Goal: Contribute content: Contribute content

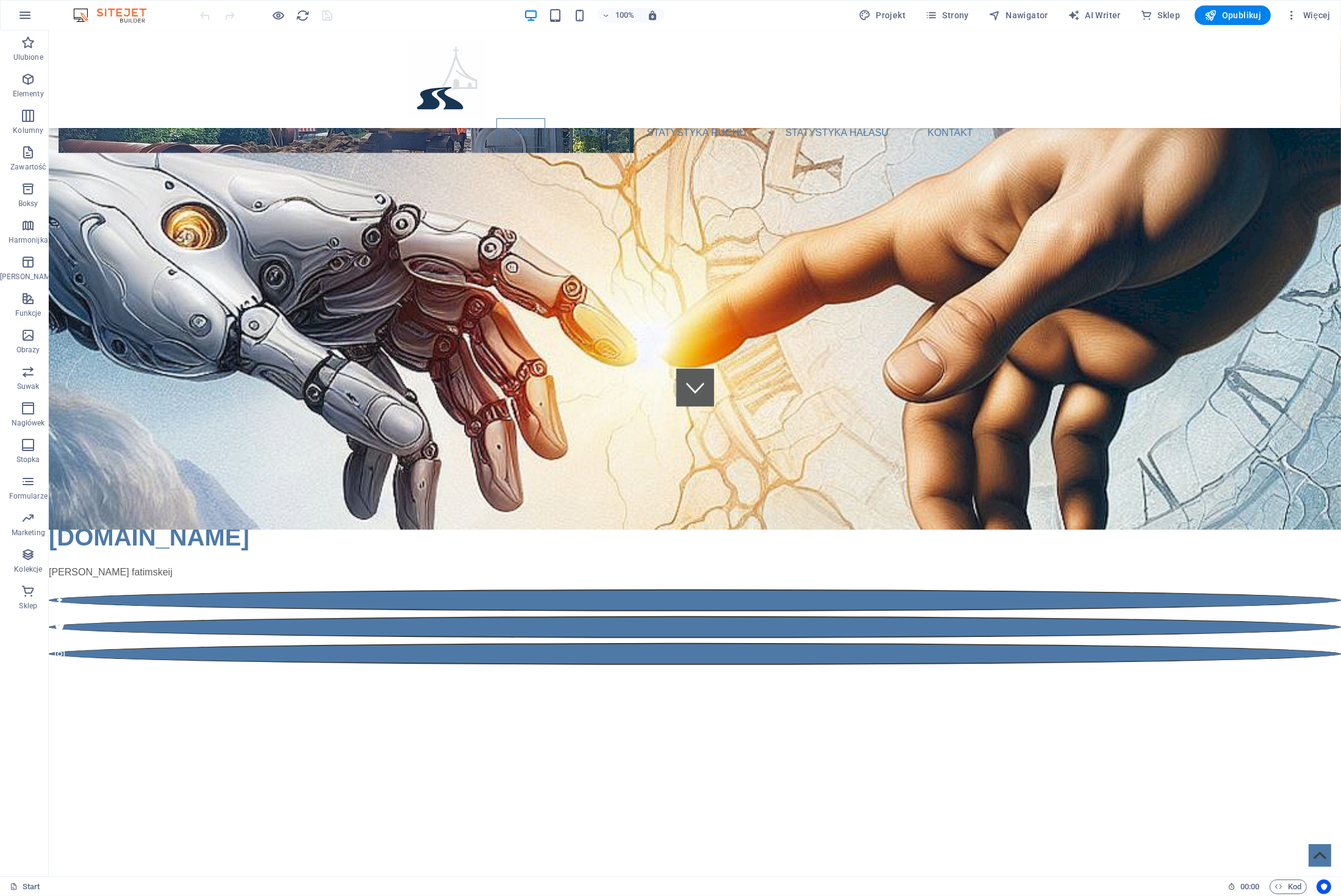
scroll to position [400, 0]
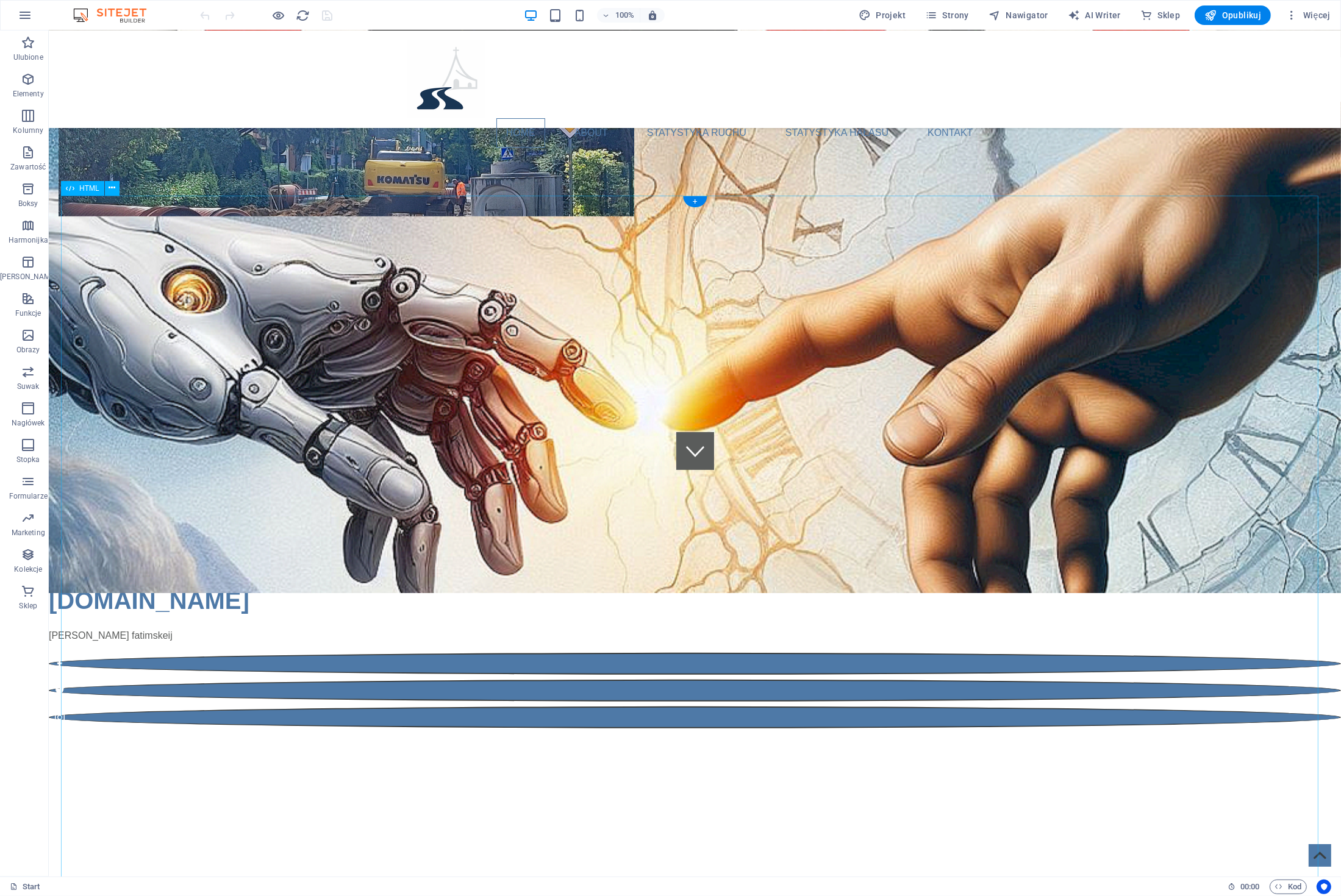
click at [105, 190] on button at bounding box center [112, 189] width 15 height 15
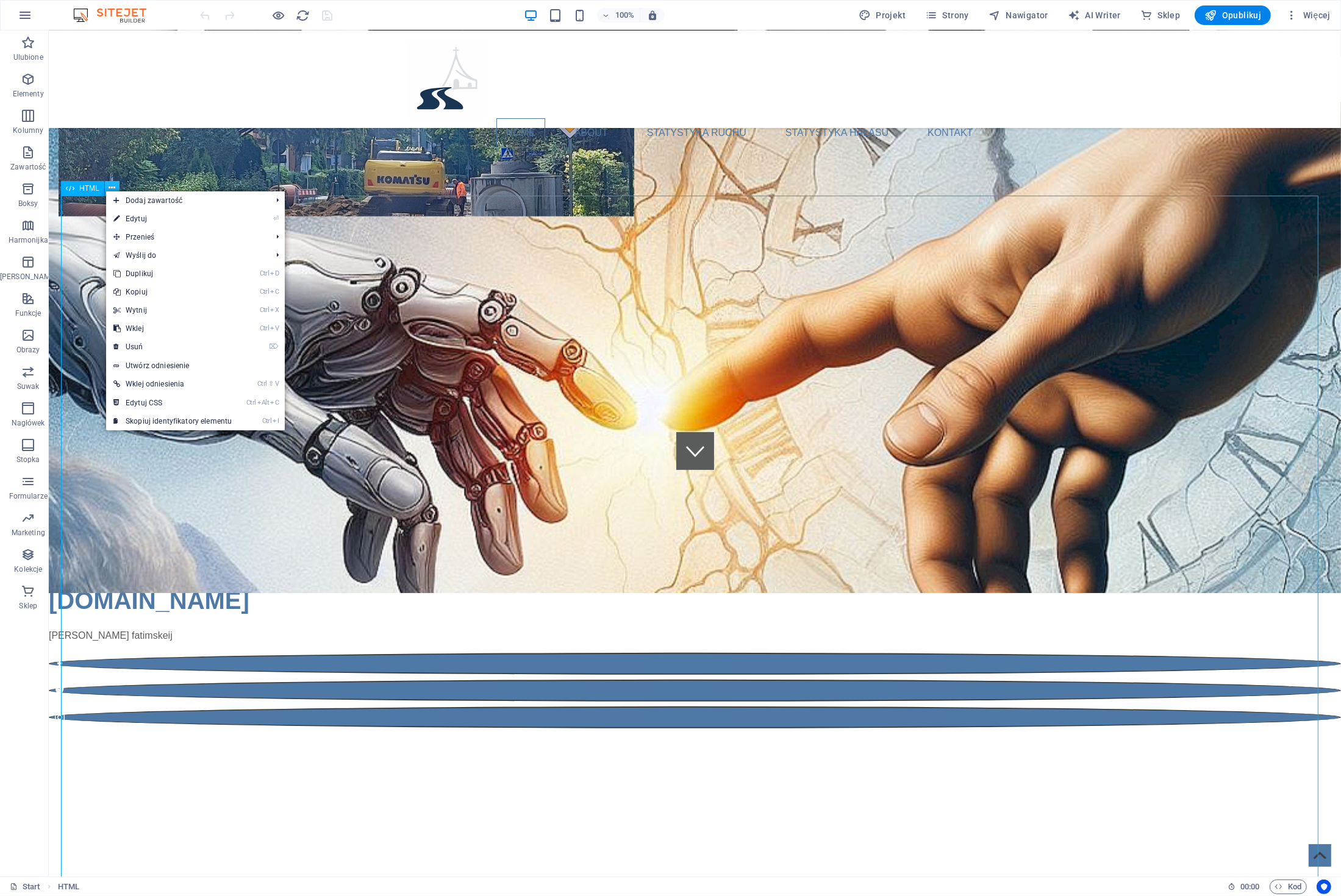
click at [115, 189] on button at bounding box center [112, 189] width 15 height 15
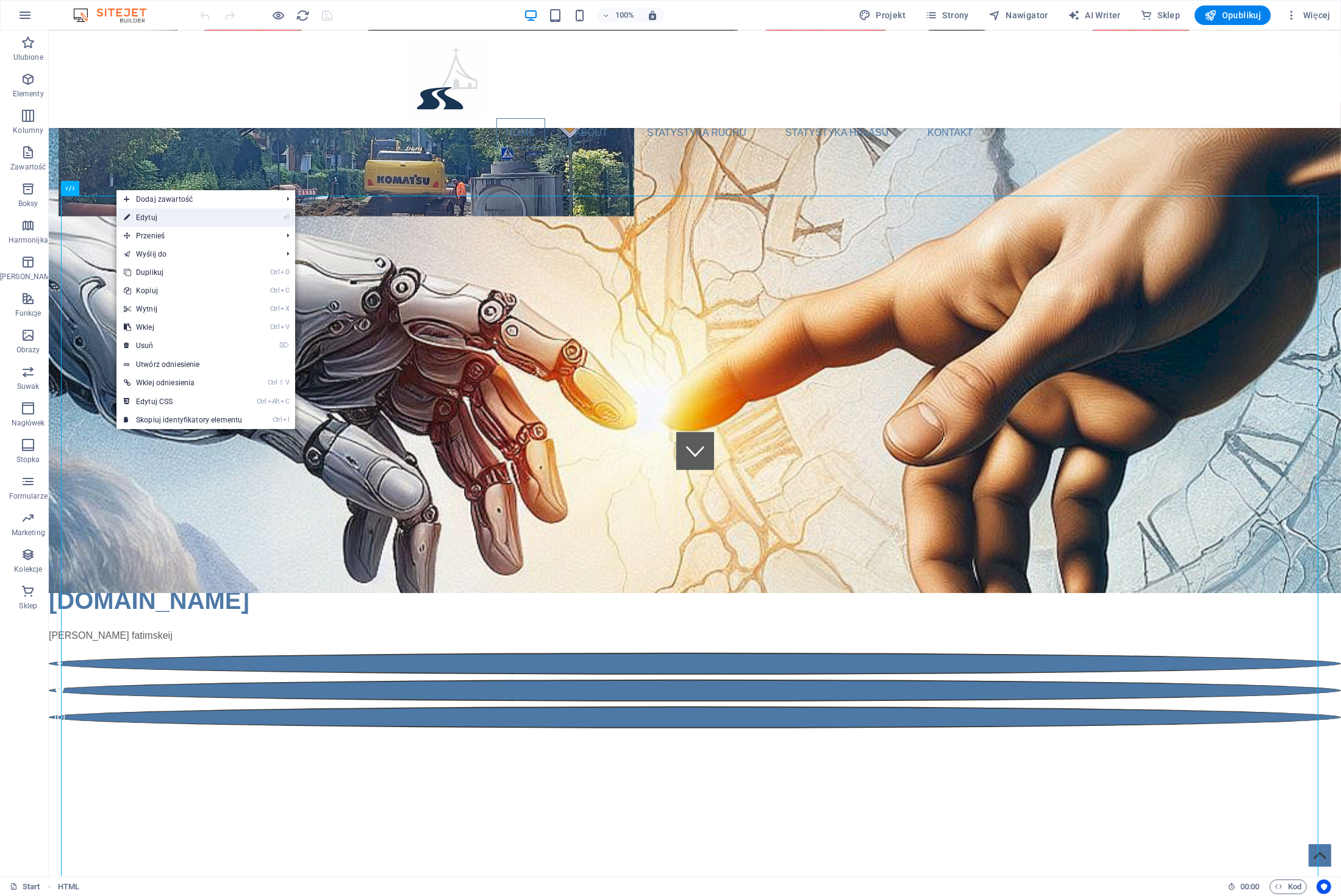
click at [164, 217] on link "⏎ Edytuj" at bounding box center [183, 217] width 133 height 18
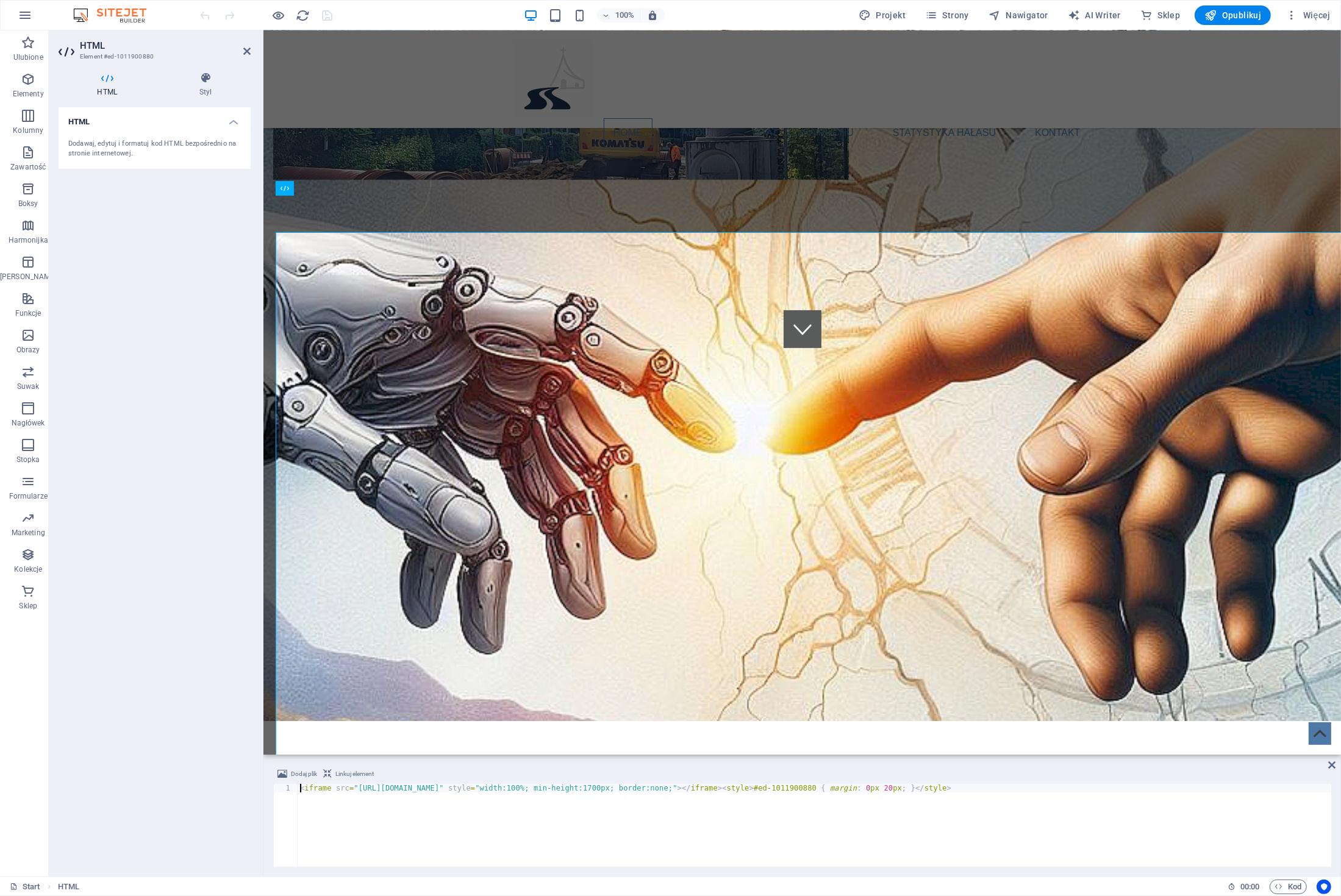
scroll to position [363, 0]
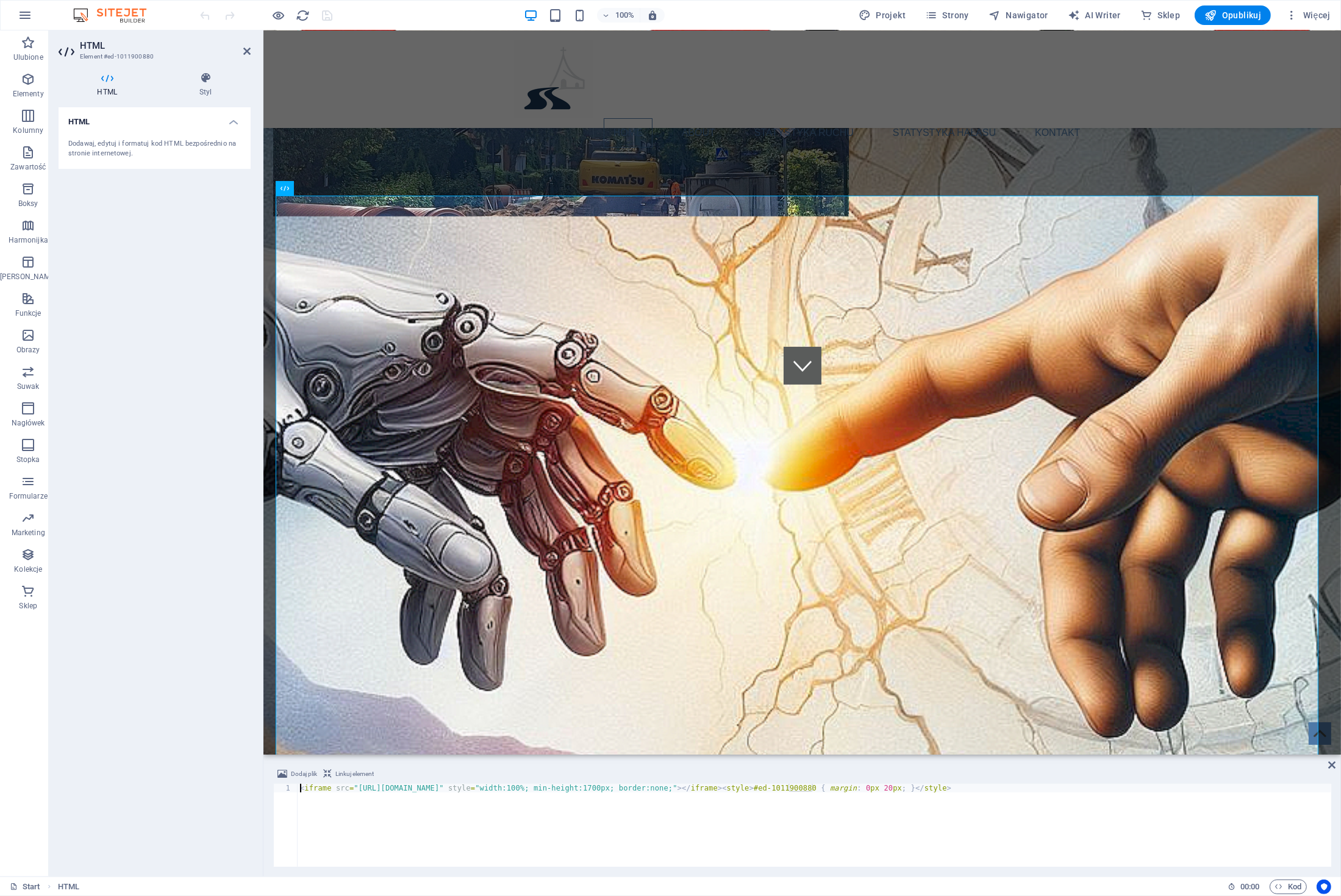
click at [505, 818] on div "< iframe src = "https://new.proeu.pl/traffic_analytics_HEATMAP.php" style = "wi…" at bounding box center [814, 834] width 1033 height 100
click at [387, 792] on div "< iframe src = "https://new.proeu.pl/traffic_analytics_HEATMAP.php" style = "wi…" at bounding box center [814, 834] width 1033 height 100
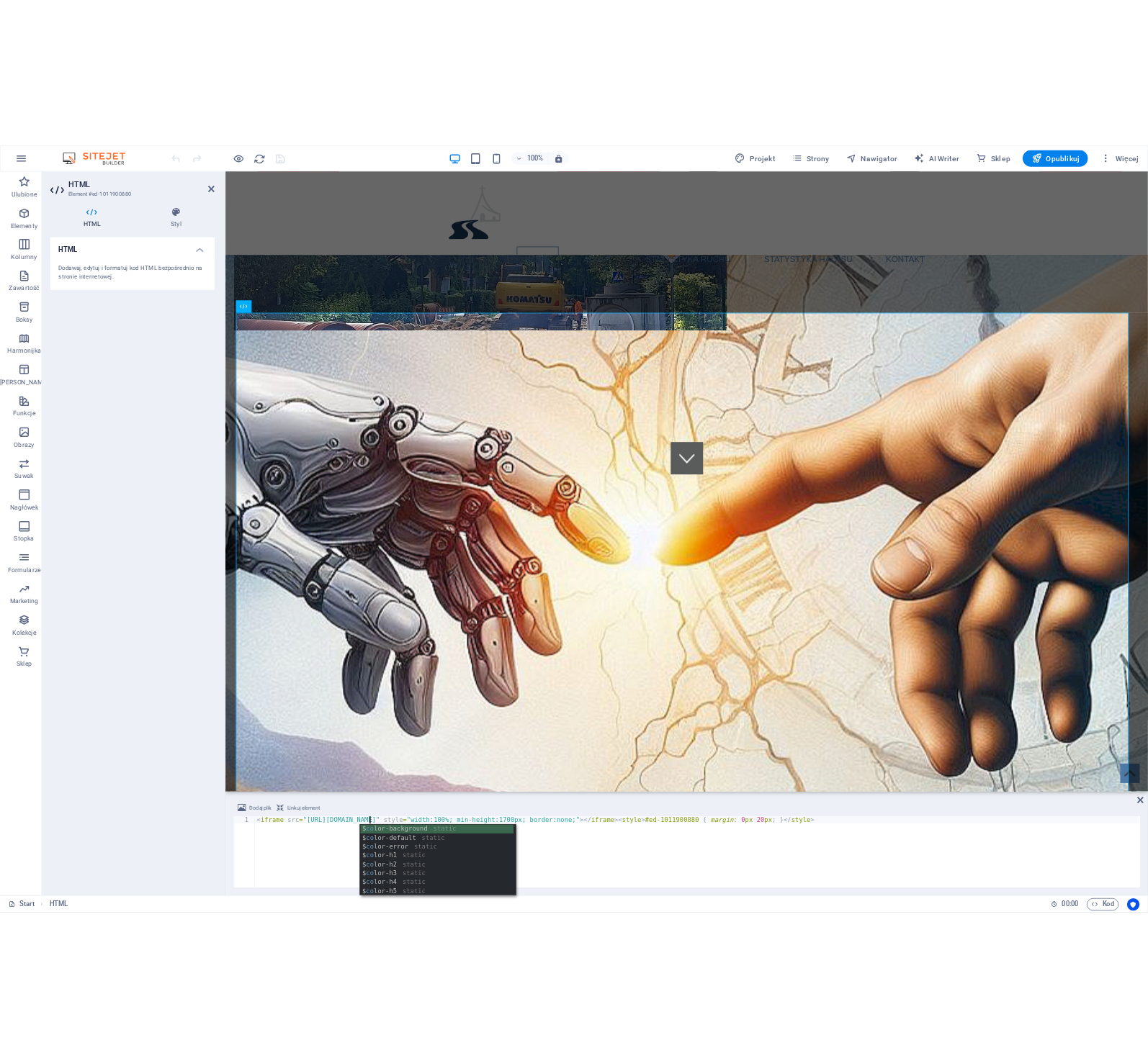
scroll to position [0, 12]
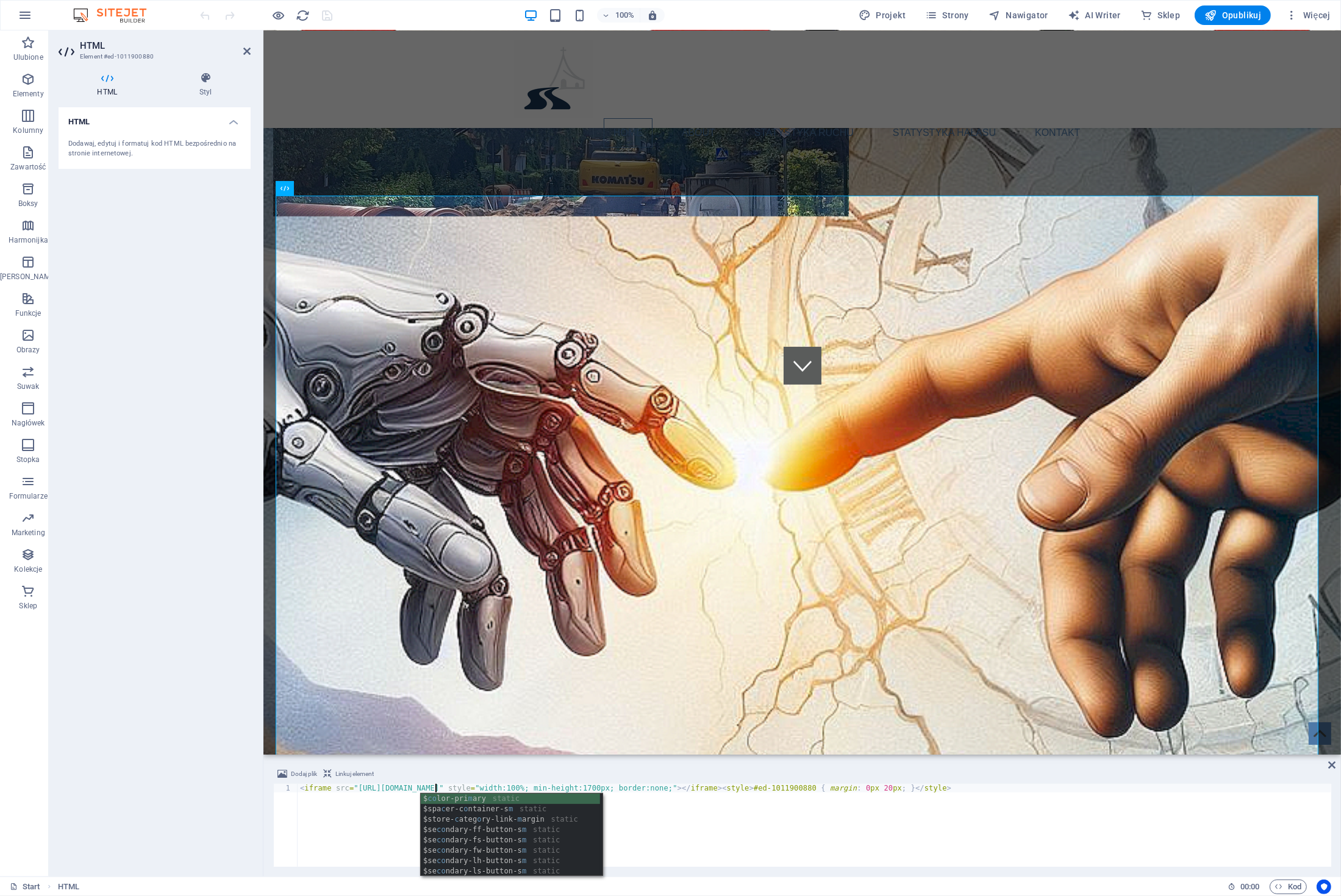
click at [771, 825] on div "< iframe src = "https://fatimska.com/traffic_analytics_HEATMAP.php" style = "wi…" at bounding box center [814, 834] width 1033 height 100
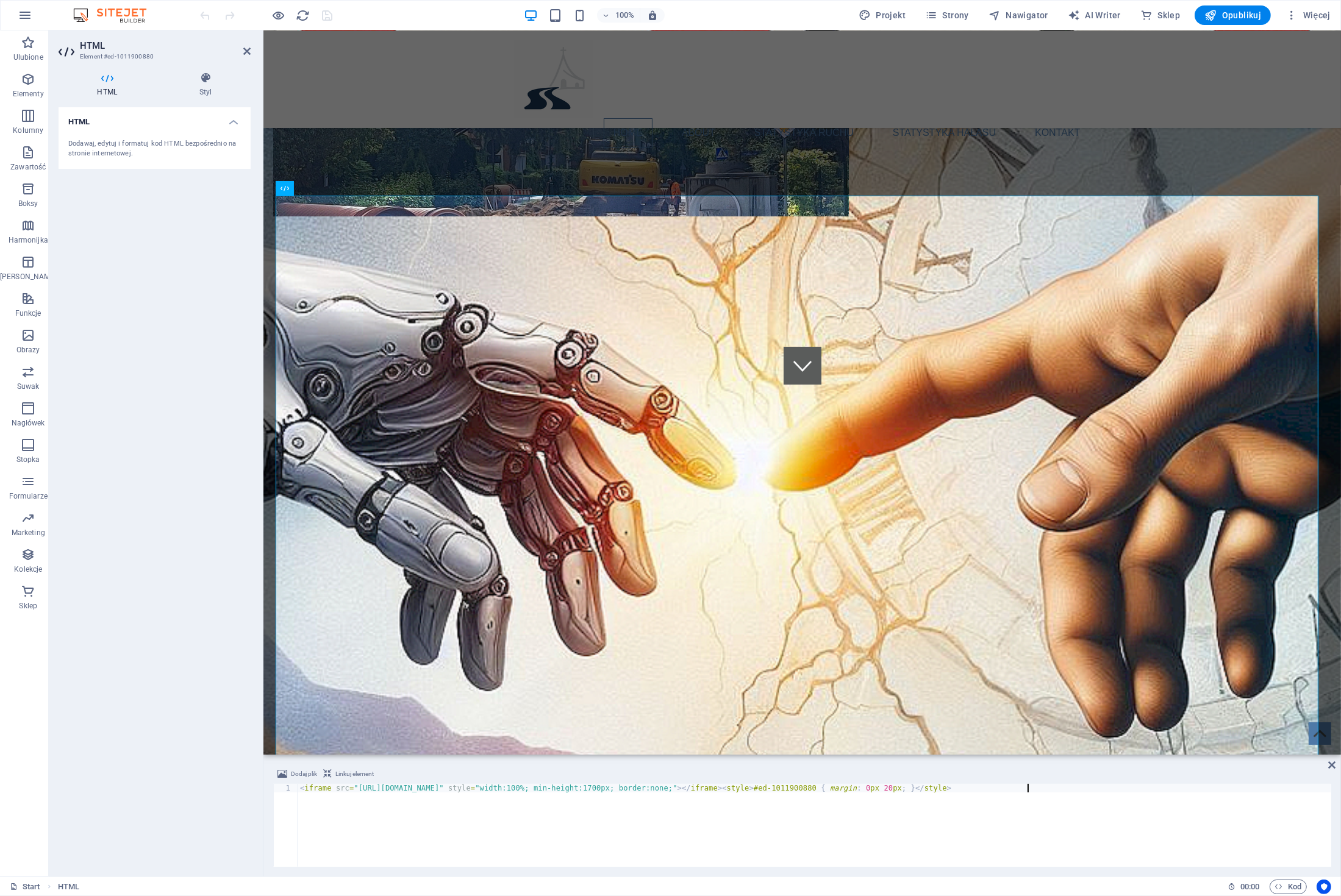
type textarea "<iframe src="https://fatimska.com/traffic_analytics_HEATMAP.php" style="width:1…"
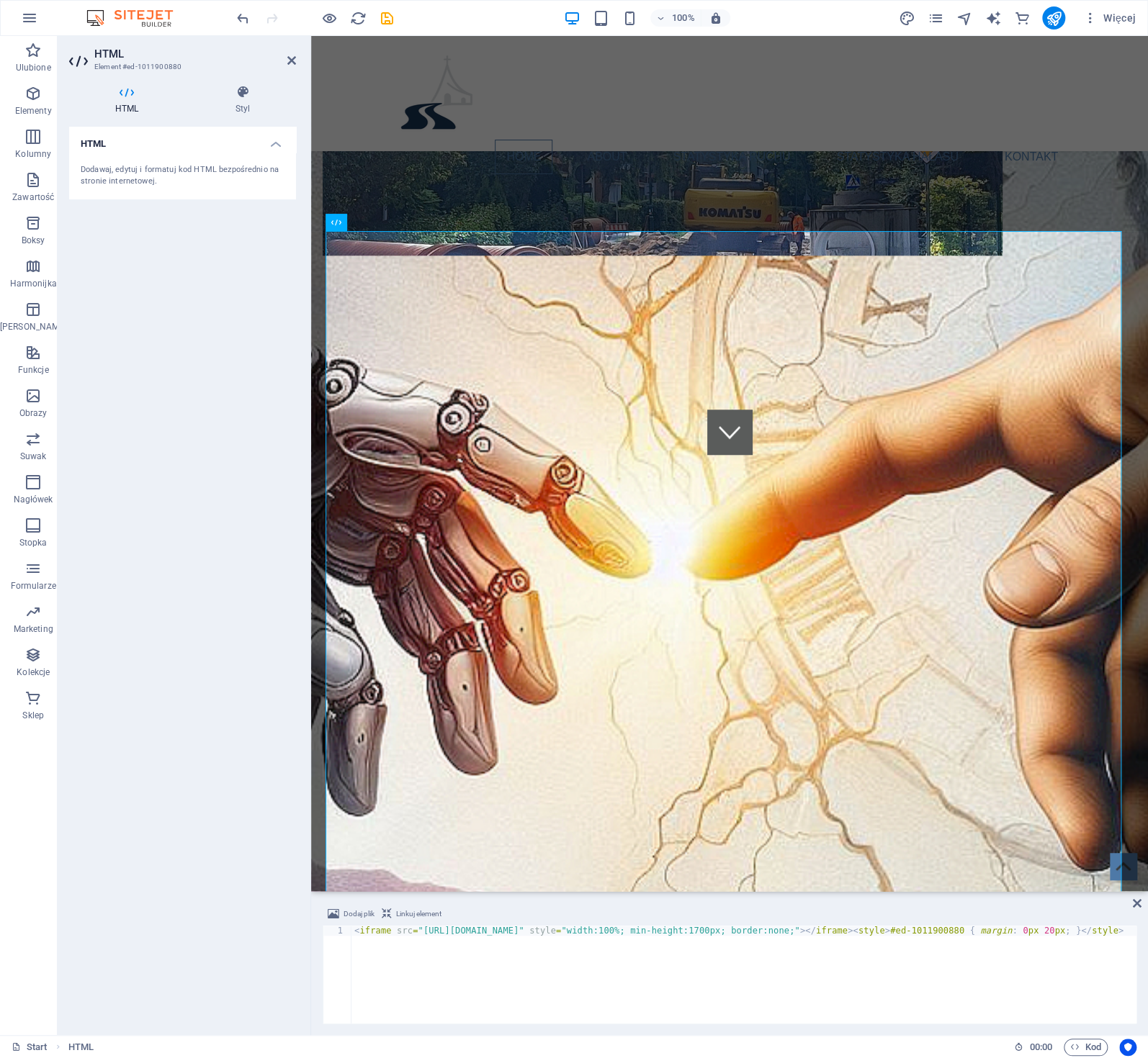
click at [592, 975] on div "< iframe src = "https://fatimska.com/traffic_analytics_HEATMAP.php" style = "wi…" at bounding box center [783, 984] width 865 height 118
click at [174, 374] on div "HTML Dodawaj, edytuj i formatuj kod HTML bezpośrednio na stronie internetowej." at bounding box center [182, 575] width 227 height 897
click at [292, 64] on icon at bounding box center [291, 60] width 9 height 11
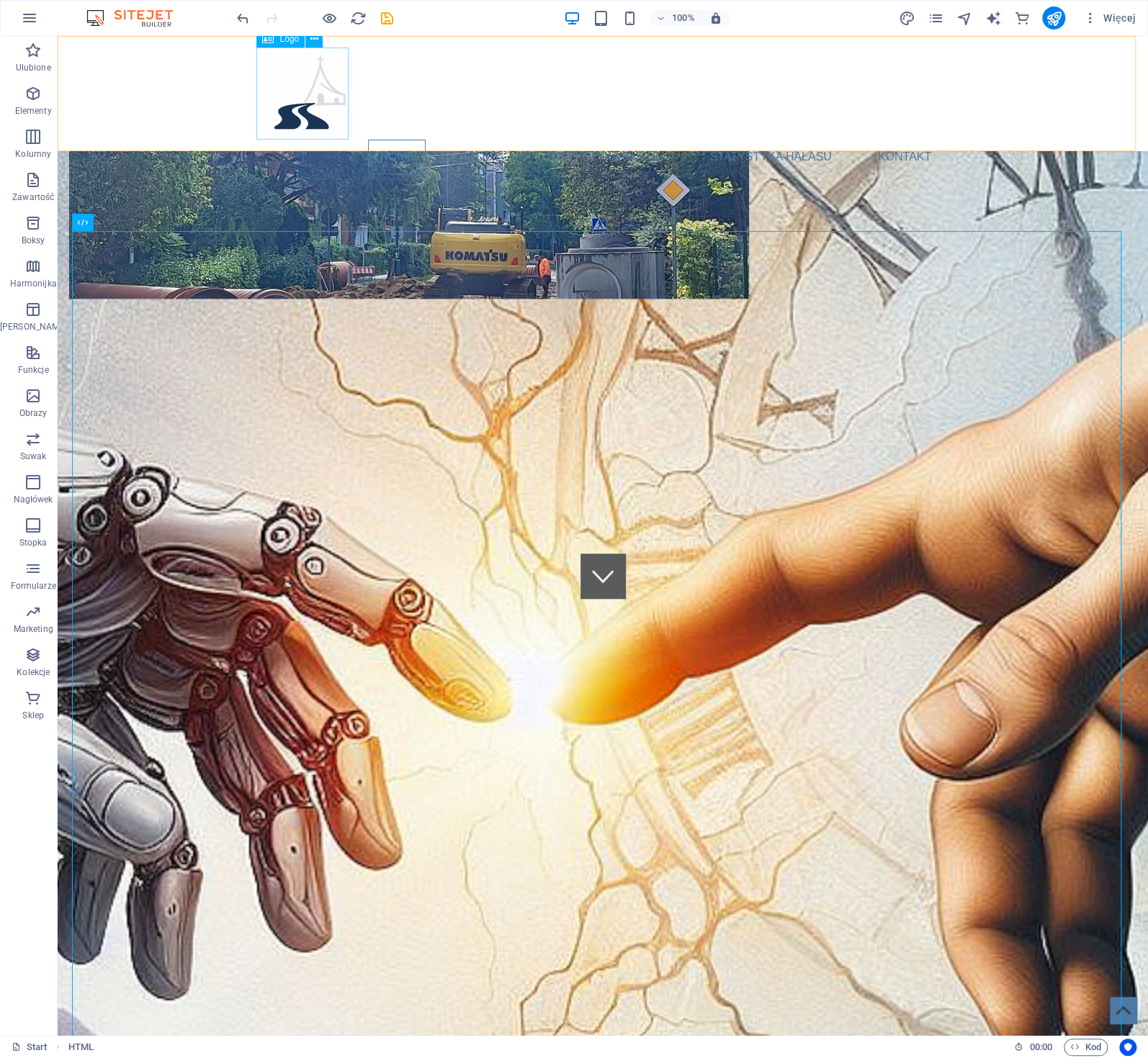
scroll to position [472, 0]
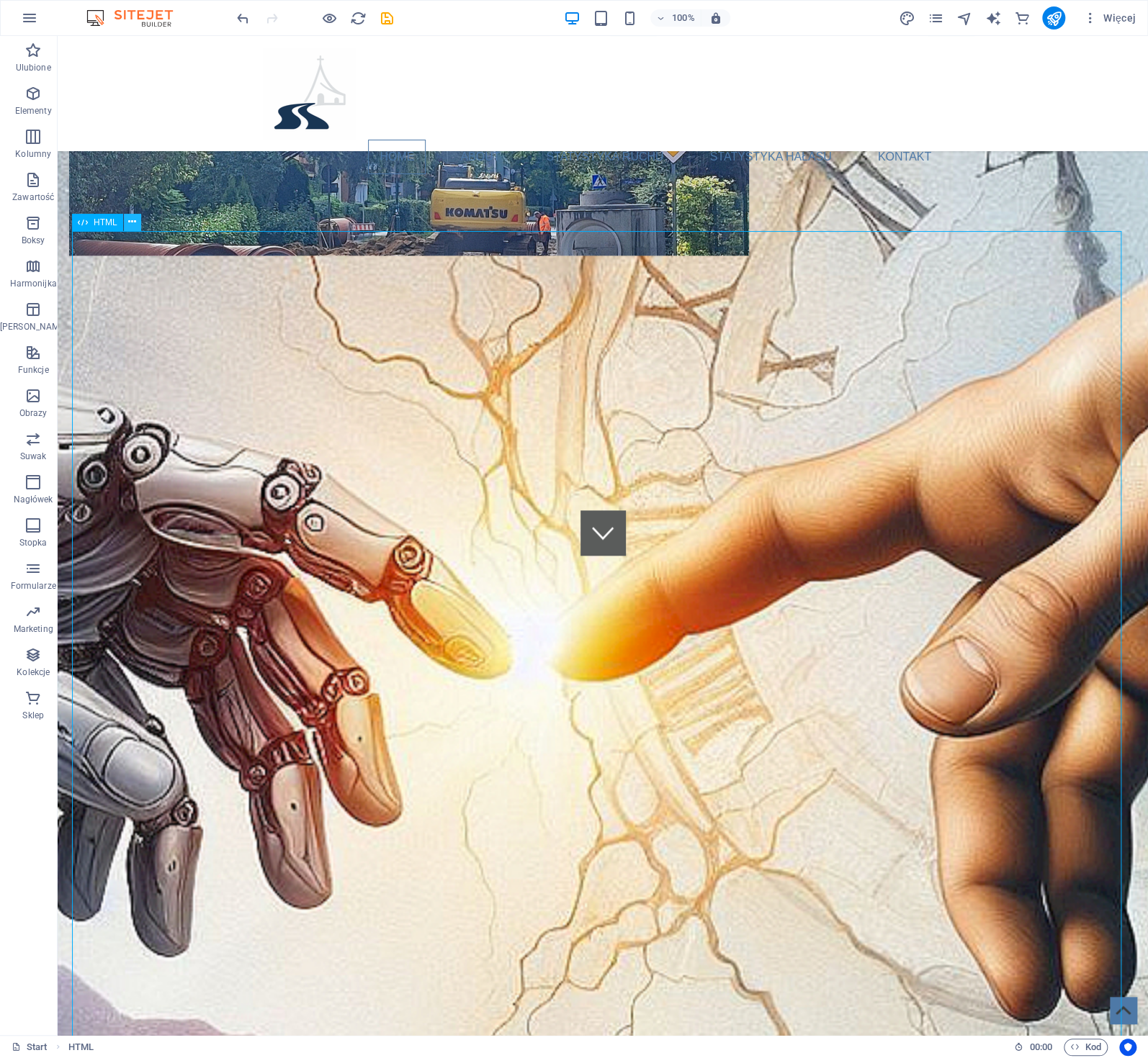
click at [134, 222] on icon at bounding box center [132, 222] width 8 height 15
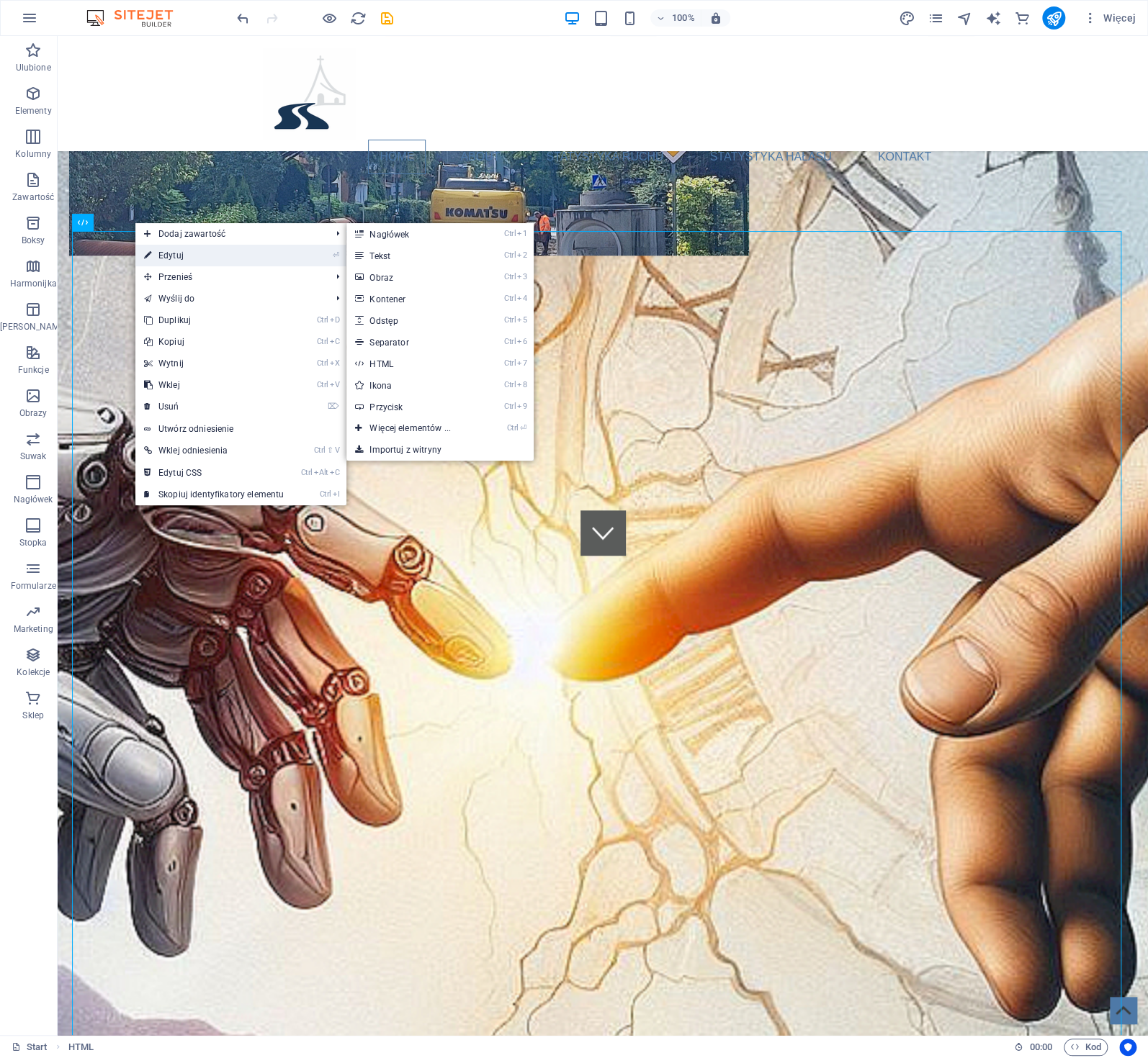
click at [203, 252] on link "⏎ Edytuj" at bounding box center [214, 255] width 157 height 22
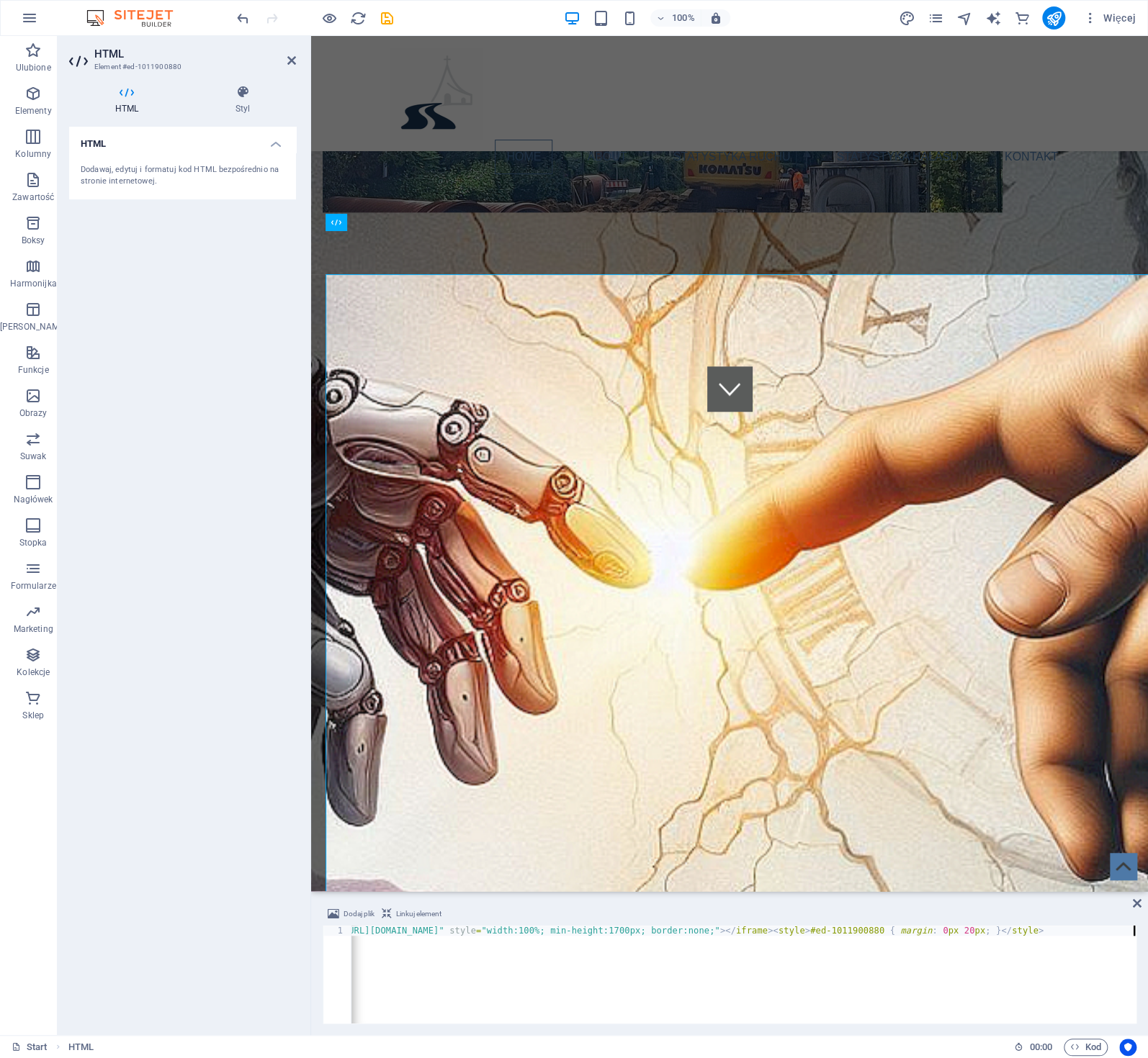
scroll to position [429, 0]
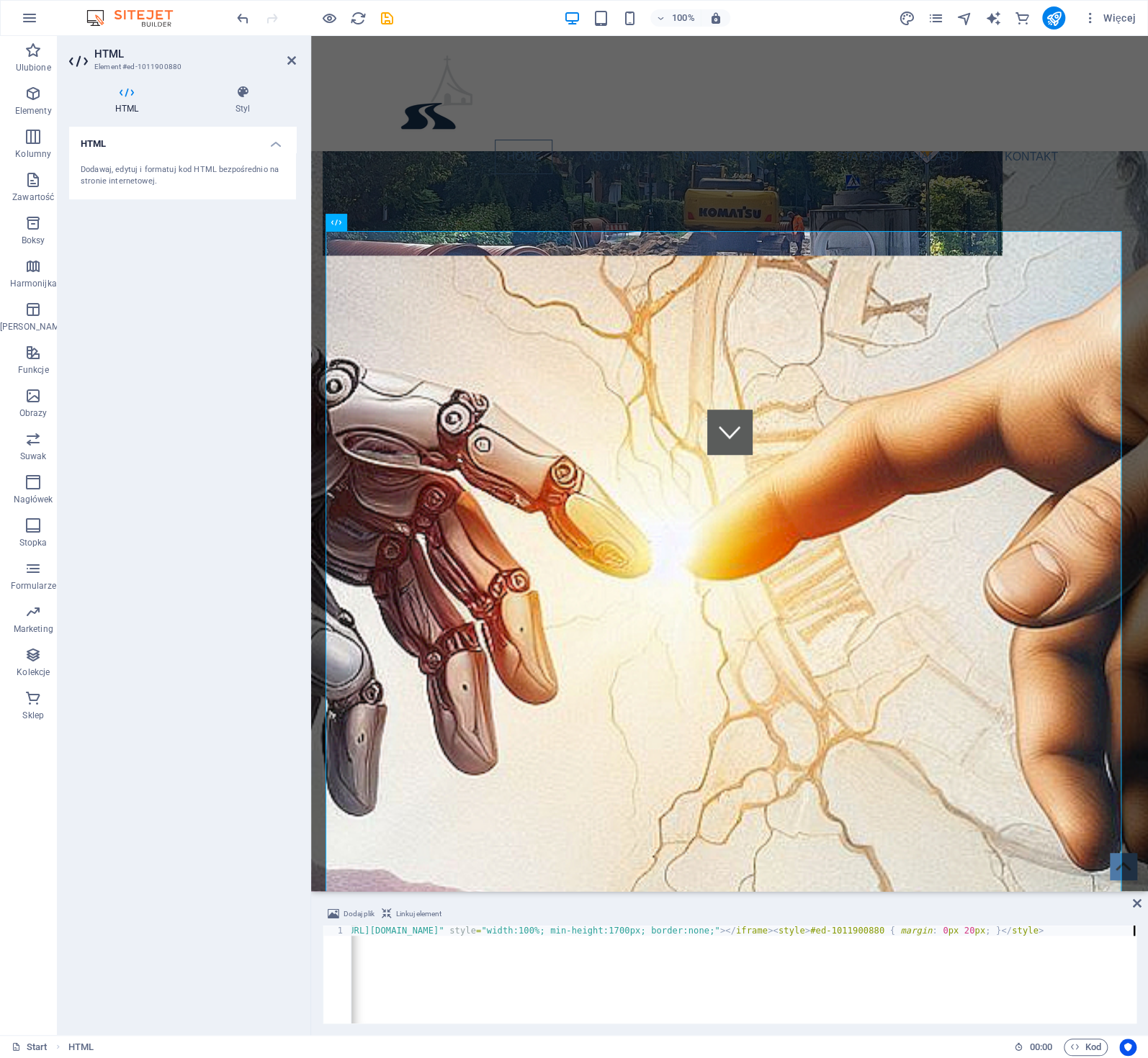
click at [421, 935] on div "< iframe src = "https://fatimska.com/traffic_analytics_HEATMAP.php" style = "wi…" at bounding box center [704, 983] width 865 height 115
click at [572, 951] on div "< iframe src = "https://fatimska.com/traffic_analytics_HEATMAP.php" style = "wi…" at bounding box center [704, 983] width 865 height 115
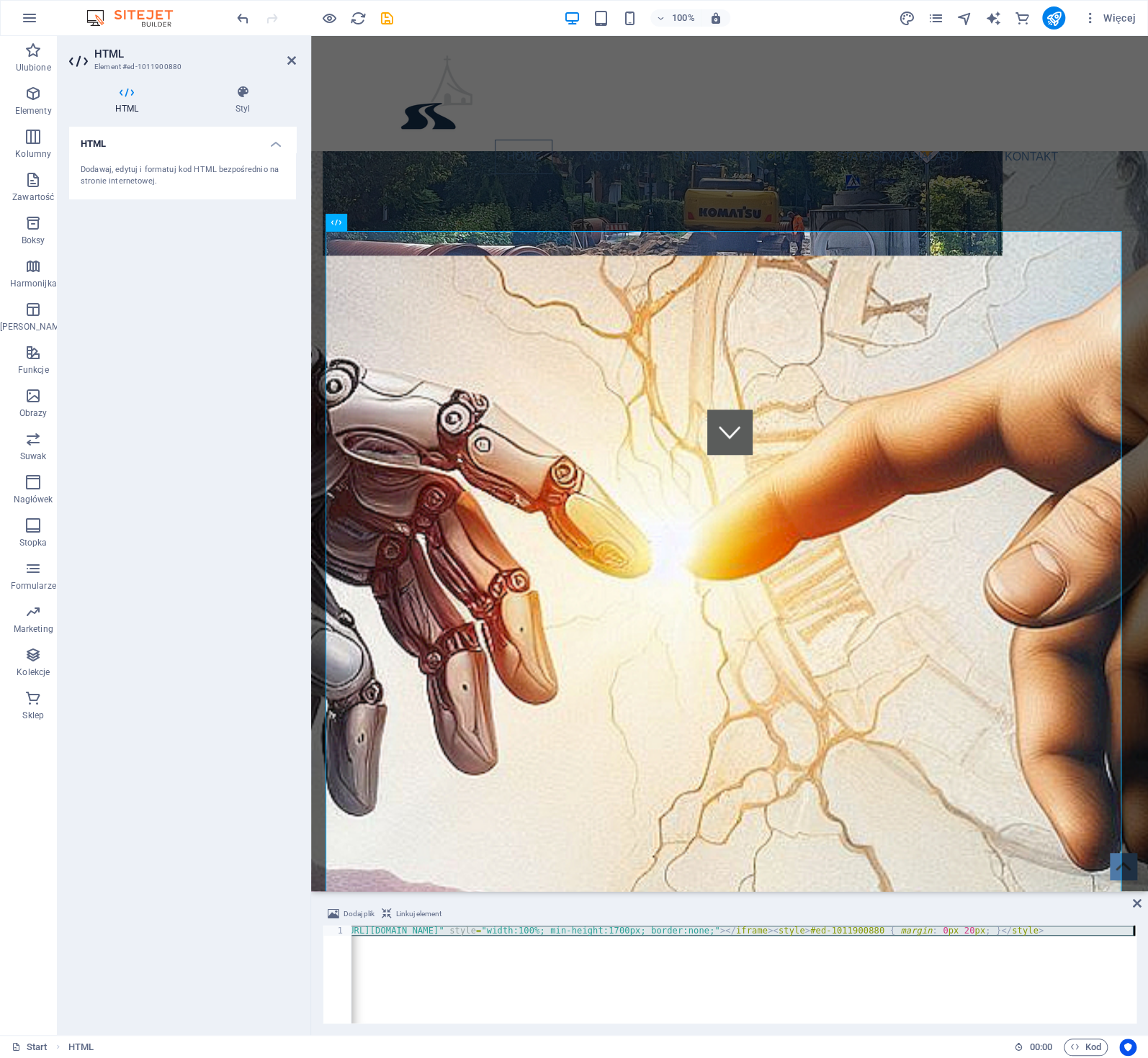
scroll to position [0, 79]
click at [400, 939] on div "< iframe src = "https://fatimska.com/traffic_analytics_HEATMAP.php" style = "wi…" at bounding box center [743, 975] width 785 height 98
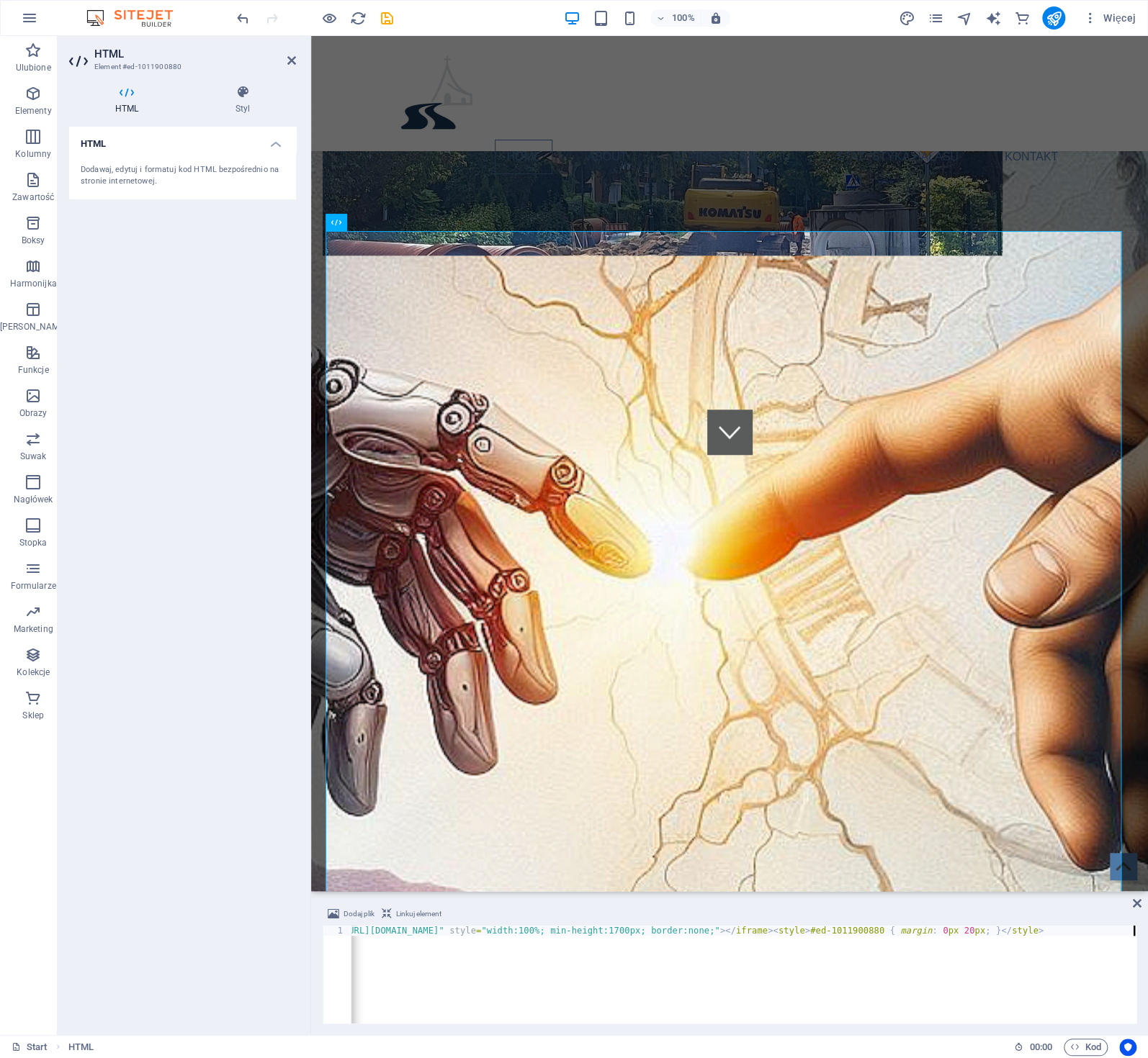
click at [435, 933] on div "< iframe src = "https://fatimska.com/traffic_analytics_HEATMAP.php" style = "wi…" at bounding box center [704, 983] width 865 height 115
type textarea "<iframe src="https://www.fatimska.com/traffic_analytics_HEATMAP.php" style="wid…"
click at [293, 59] on icon at bounding box center [291, 60] width 9 height 11
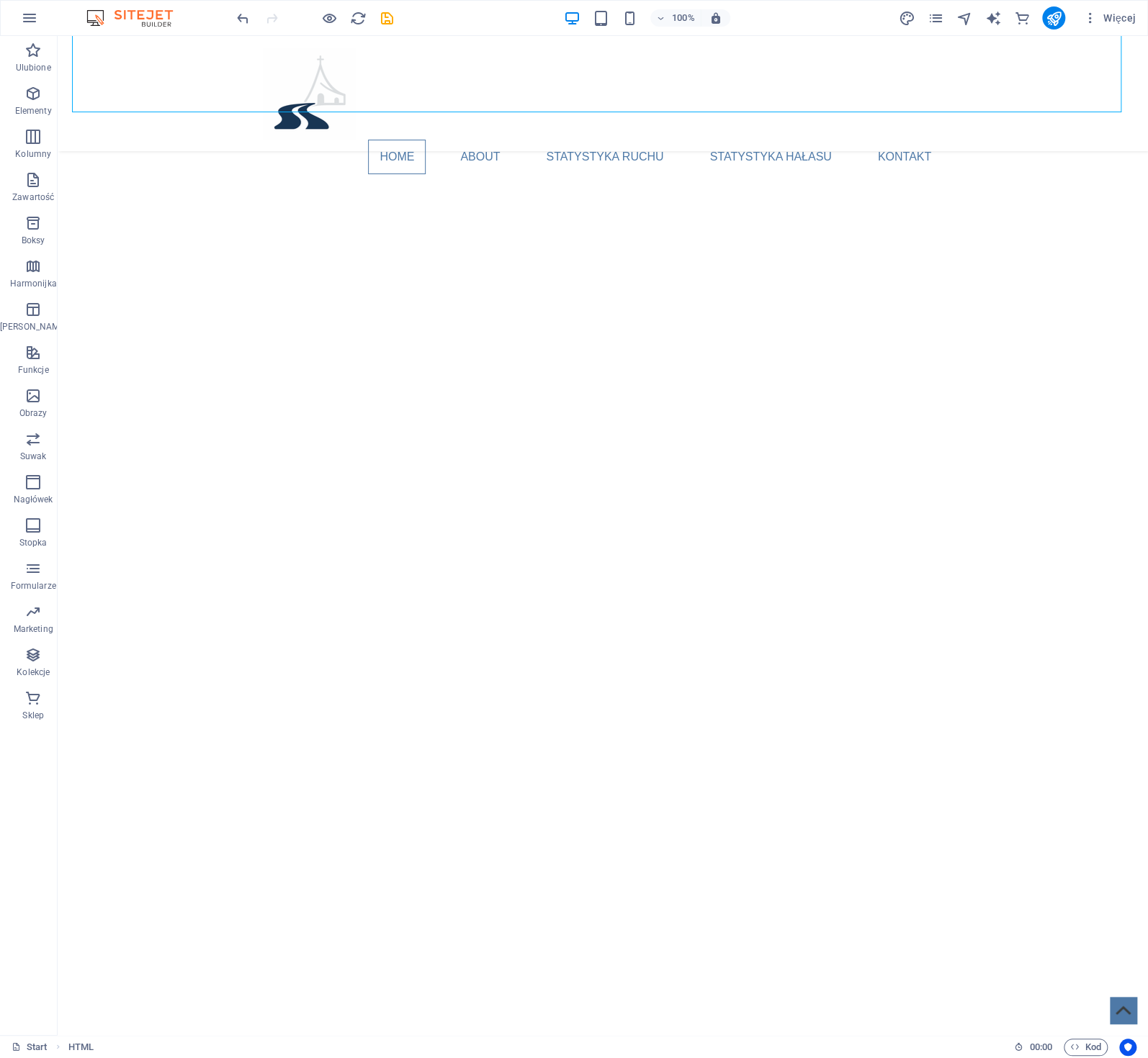
scroll to position [1693, 0]
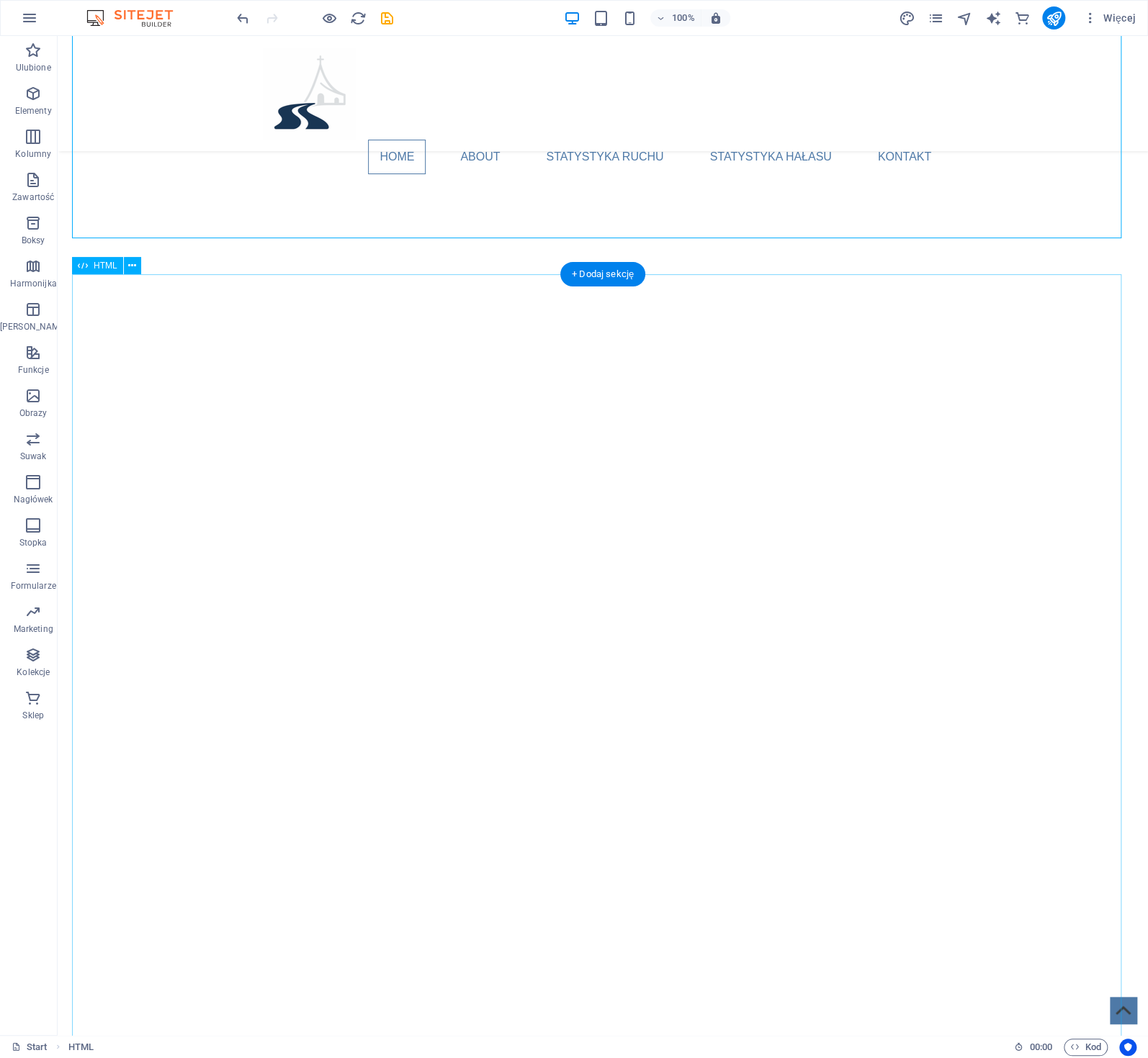
click at [135, 507] on div at bounding box center [603, 525] width 1090 height 36
click at [135, 272] on icon at bounding box center [132, 265] width 8 height 15
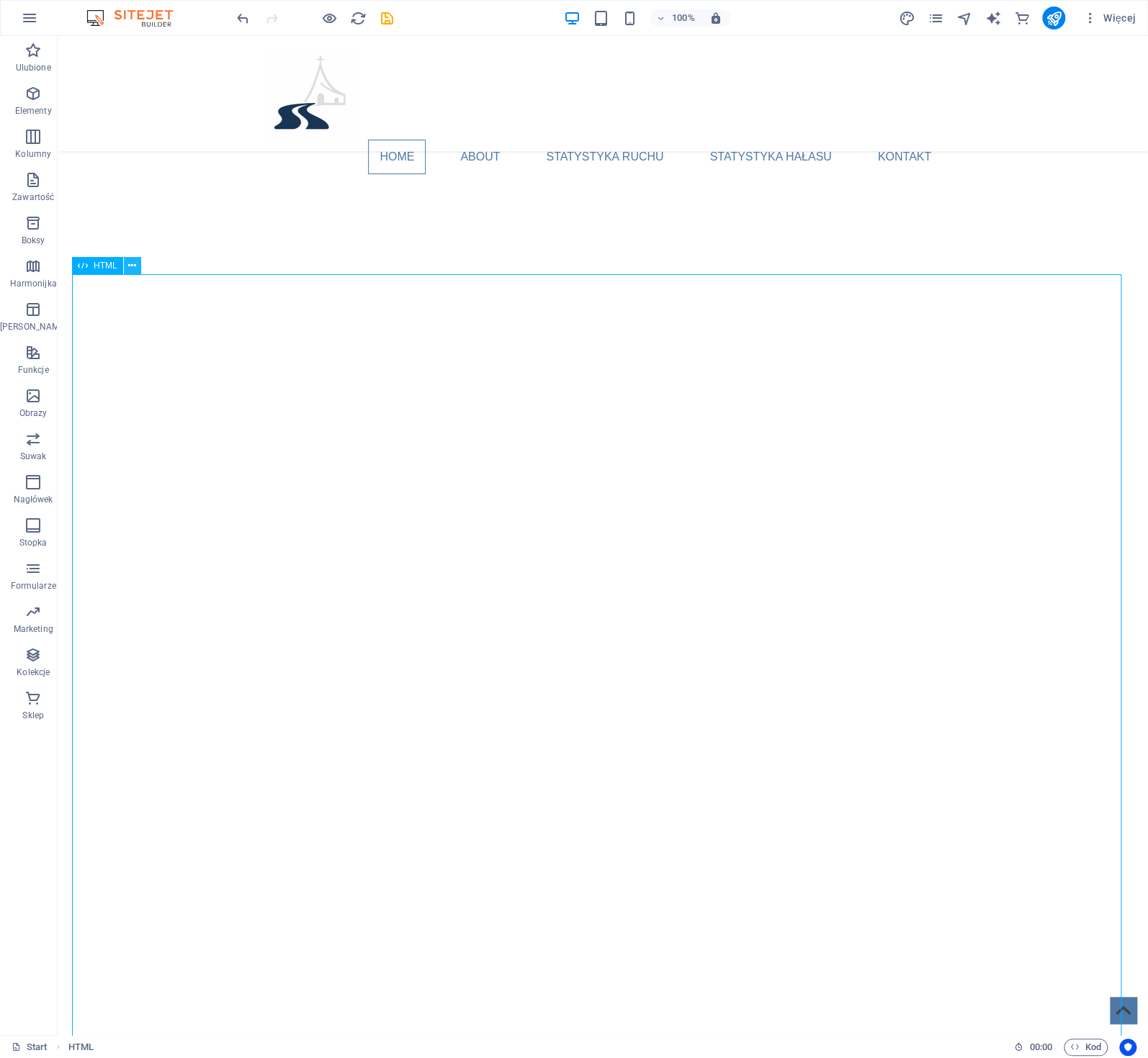
click at [134, 268] on icon at bounding box center [132, 265] width 8 height 15
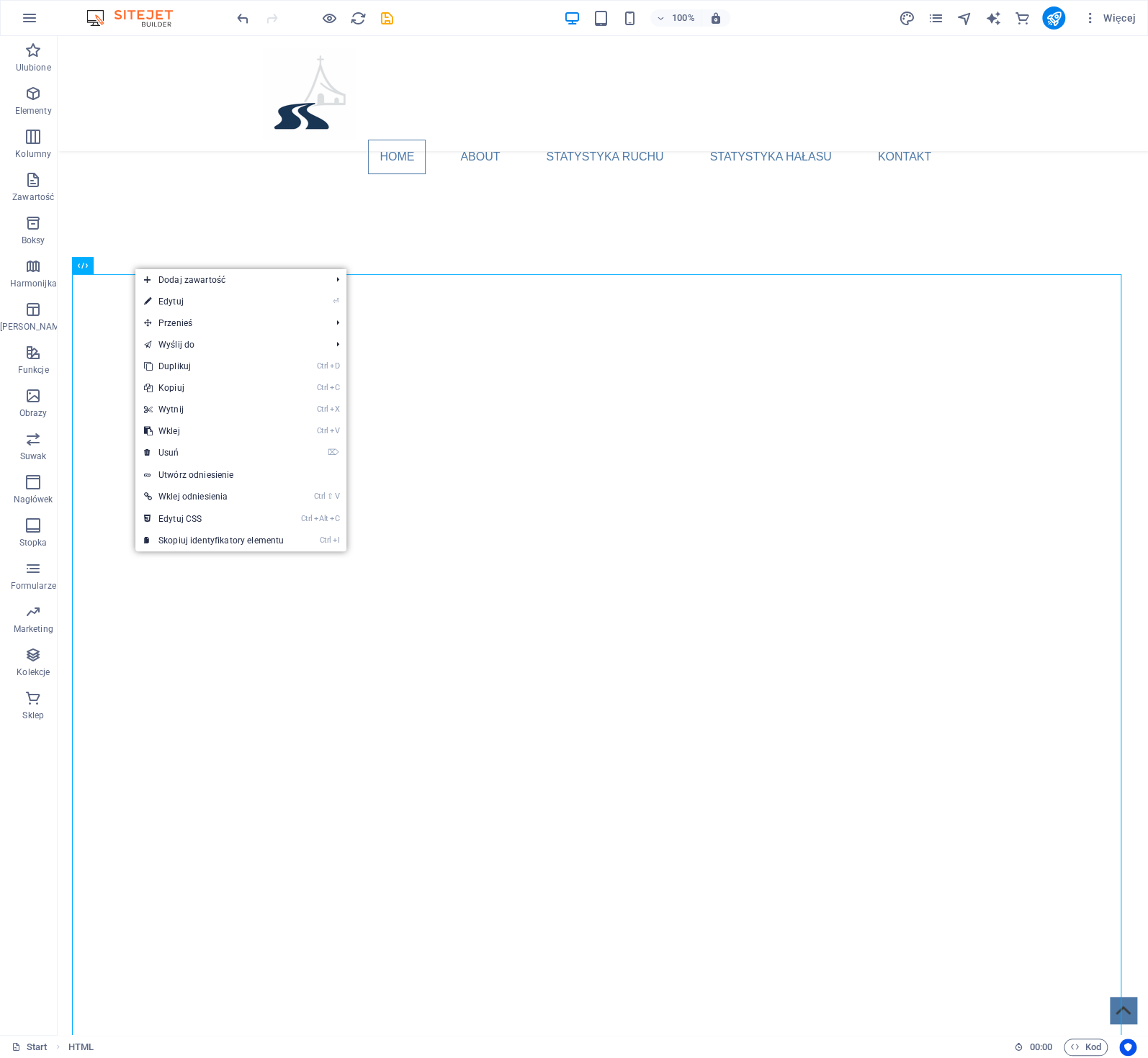
click at [164, 301] on link "⏎ Edytuj" at bounding box center [214, 301] width 157 height 22
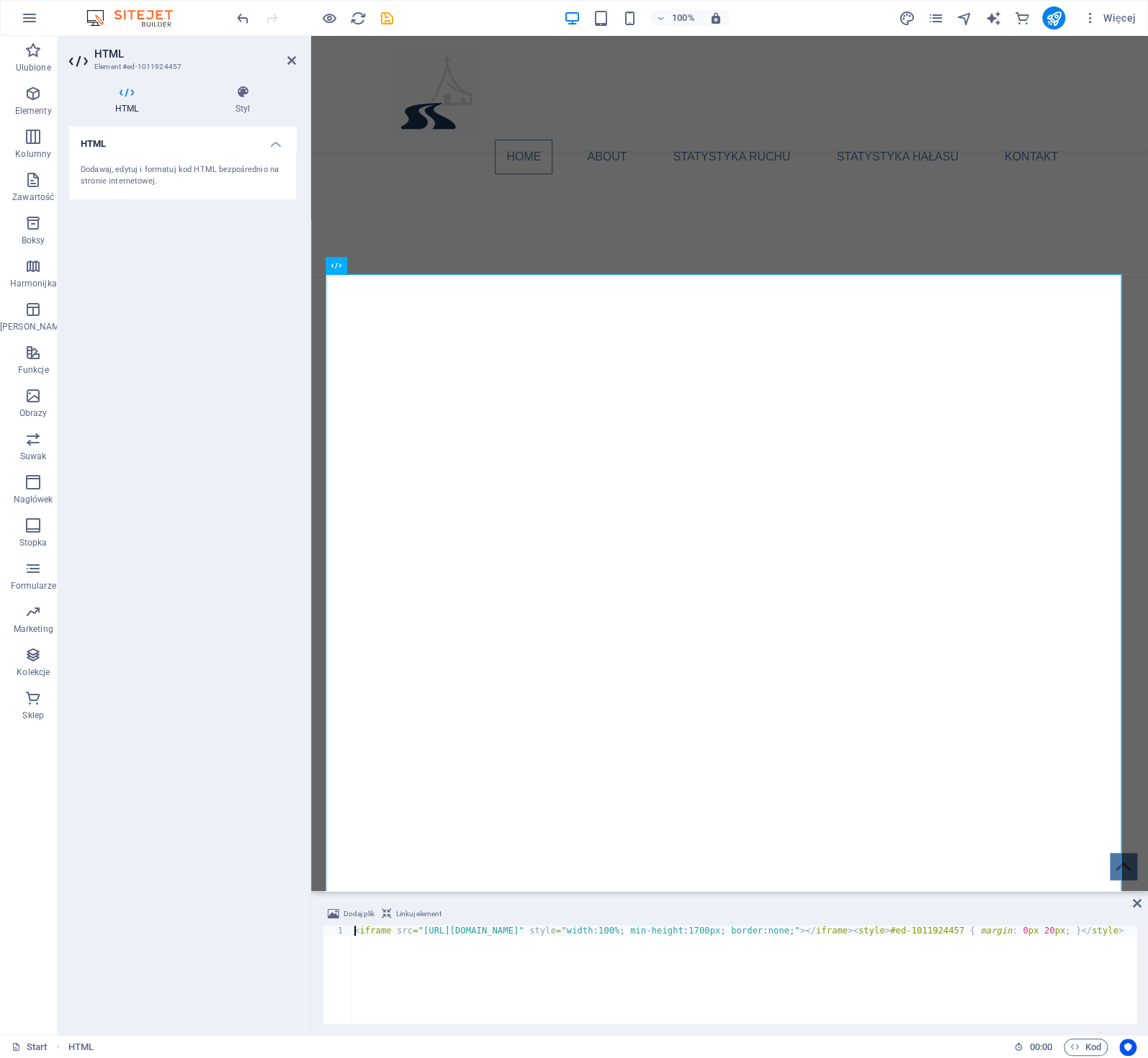
scroll to position [1650, 0]
click at [456, 935] on div "< iframe src = "https://new.proeu.pl/traffic_analytics_HEATMAP_NOISE.php" style…" at bounding box center [798, 983] width 894 height 115
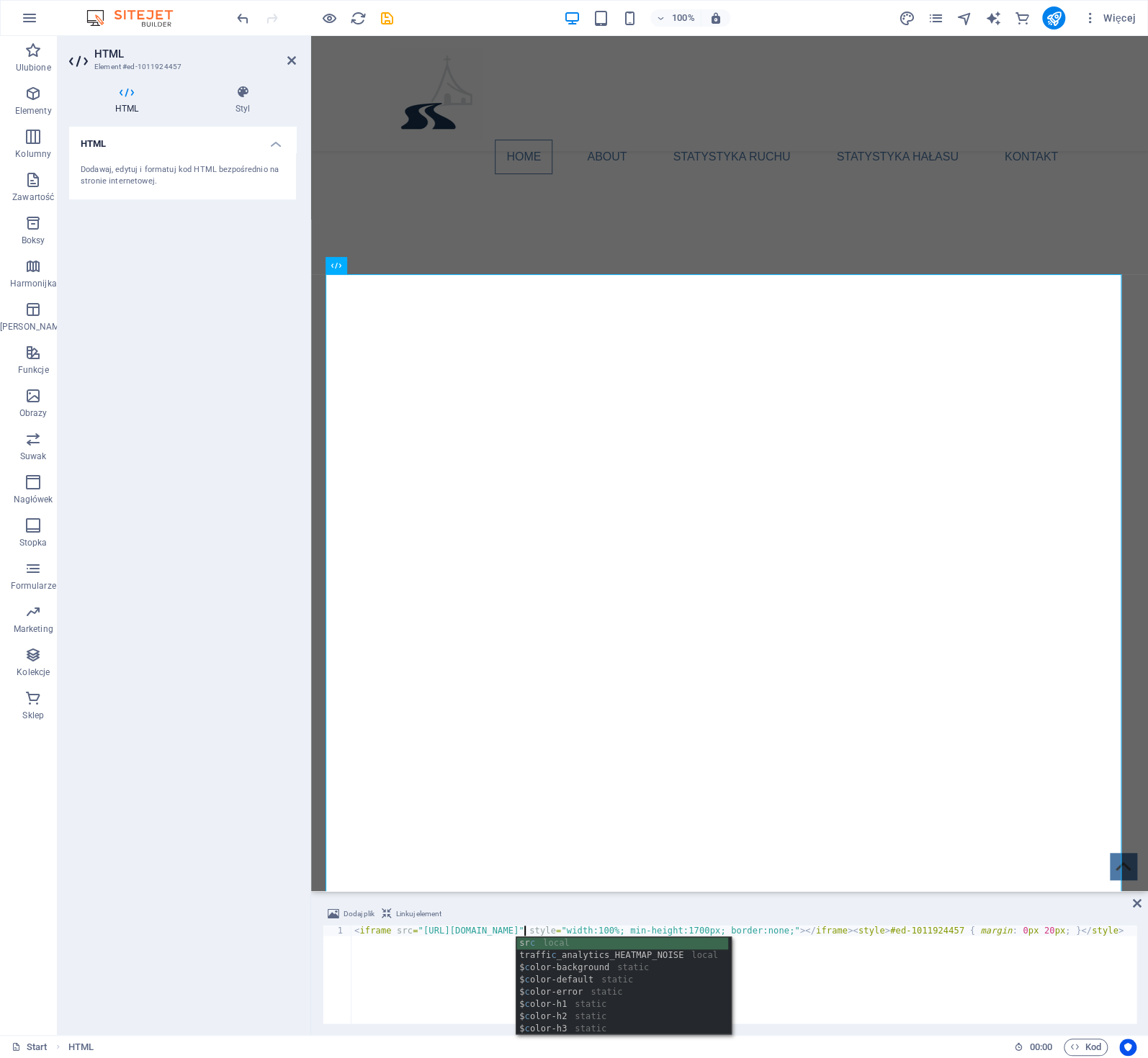
scroll to position [0, 14]
click at [831, 976] on div "< iframe src = "https://www.fatimska.com/traffic_analytics_HEATMAP_NOISE.php" s…" at bounding box center [807, 983] width 913 height 115
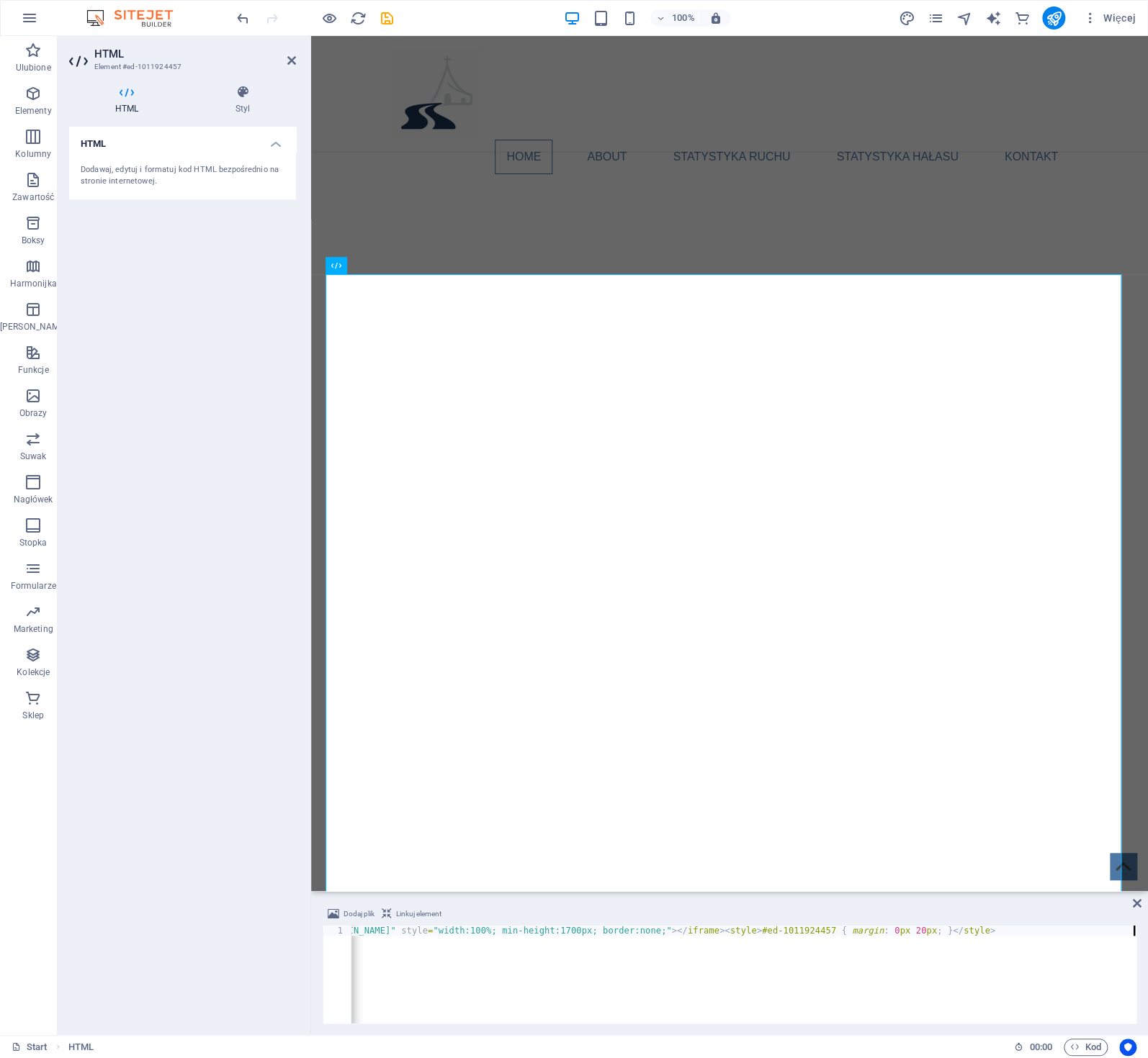
scroll to position [0, 127]
type textarea "<iframe src="https://www.fatimska.com/traffic_analytics_HEATMAP_NOISE.php" styl…"
click at [293, 60] on icon at bounding box center [291, 60] width 9 height 11
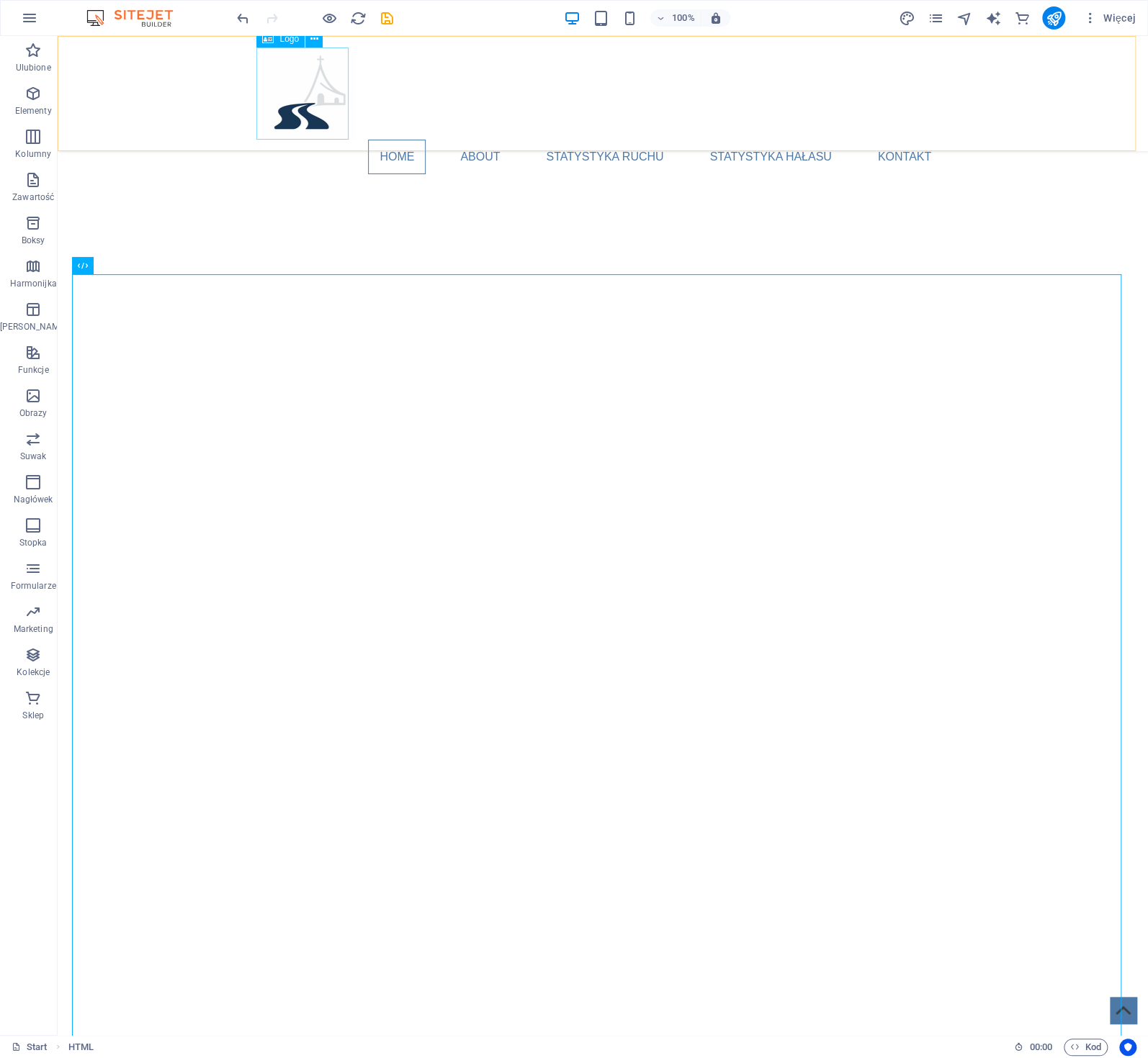
scroll to position [1693, 0]
click at [693, 507] on div at bounding box center [603, 525] width 1090 height 36
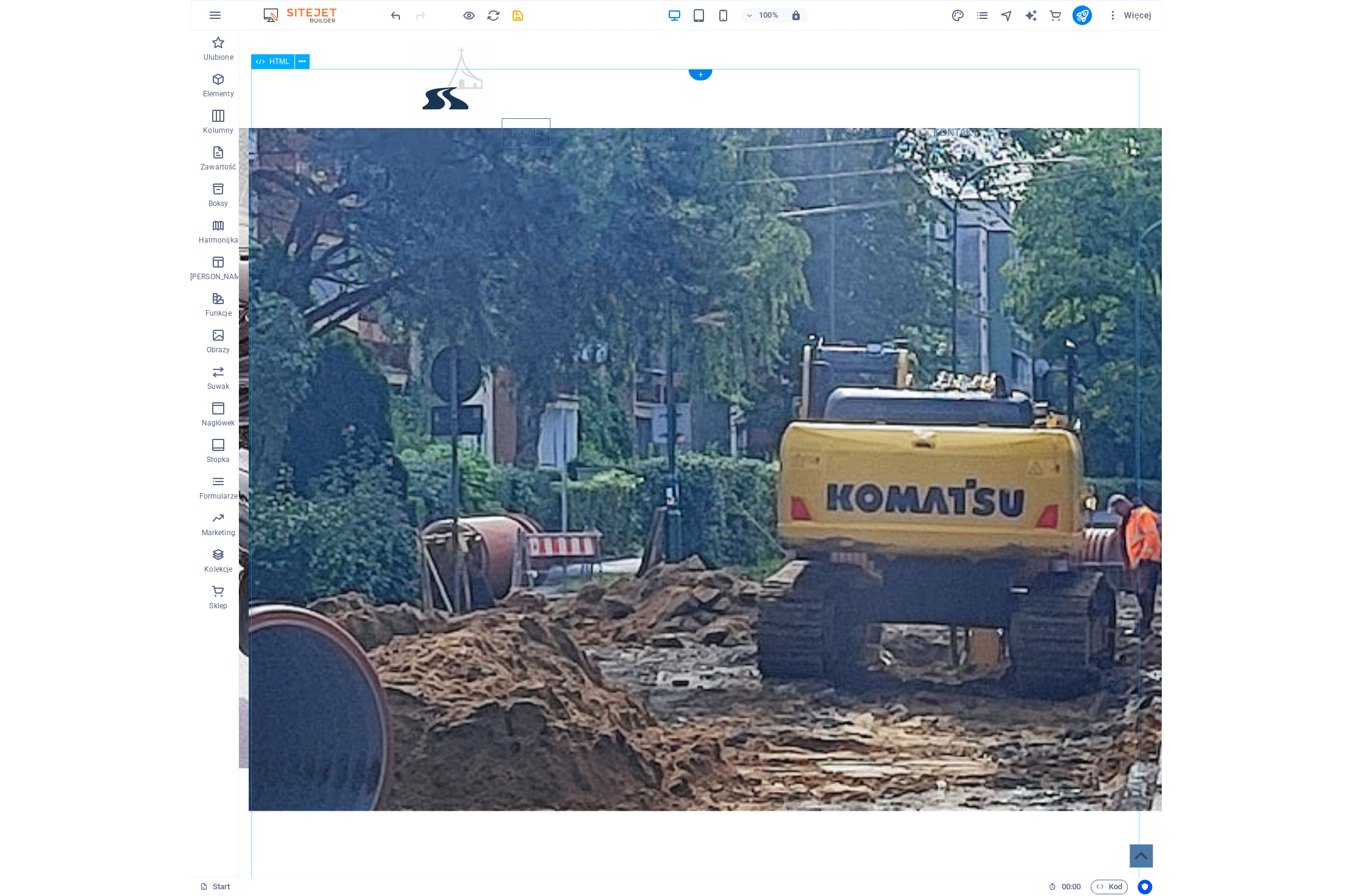
scroll to position [519, 0]
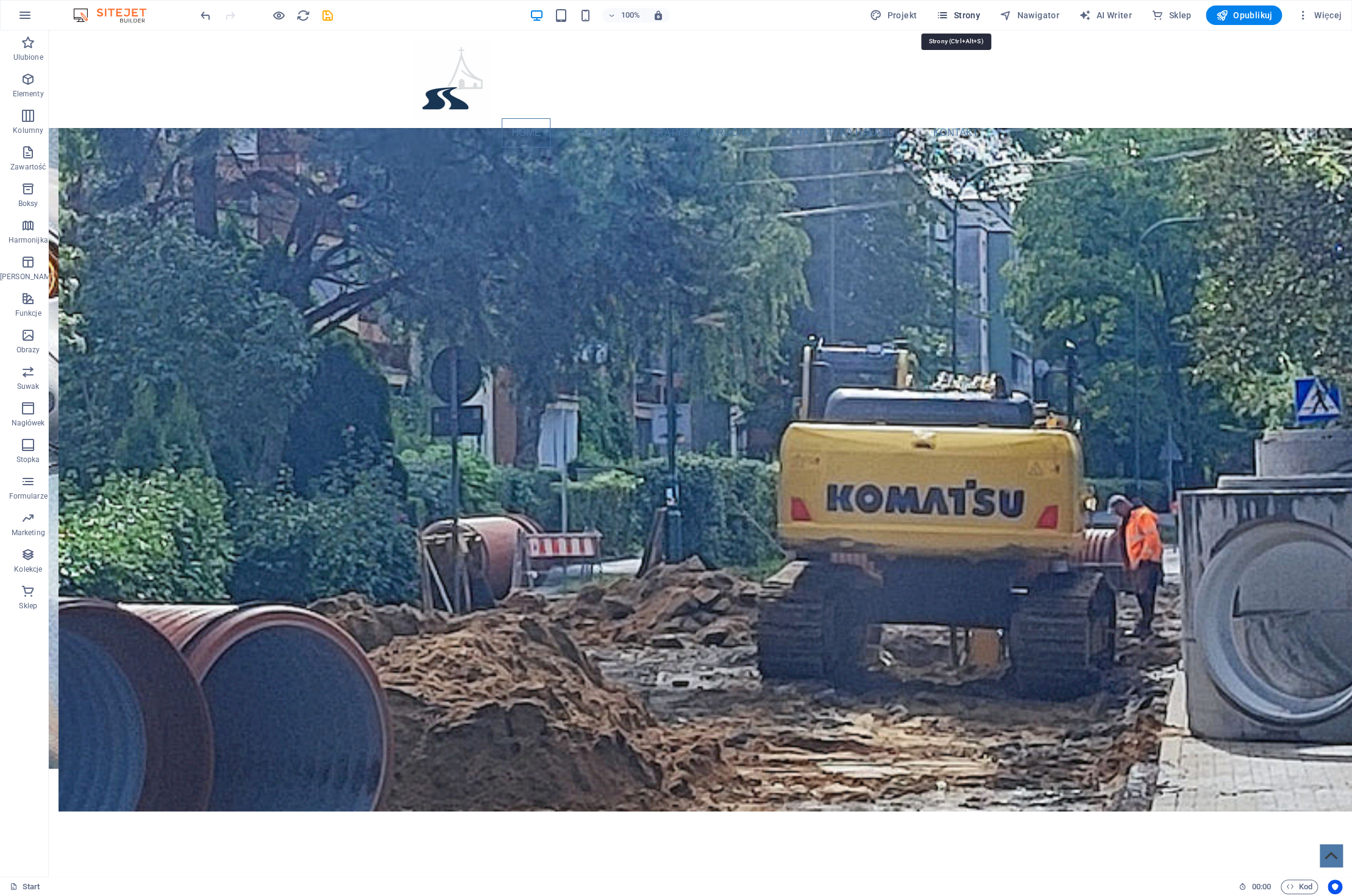
click at [966, 12] on span "Strony" at bounding box center [958, 15] width 44 height 12
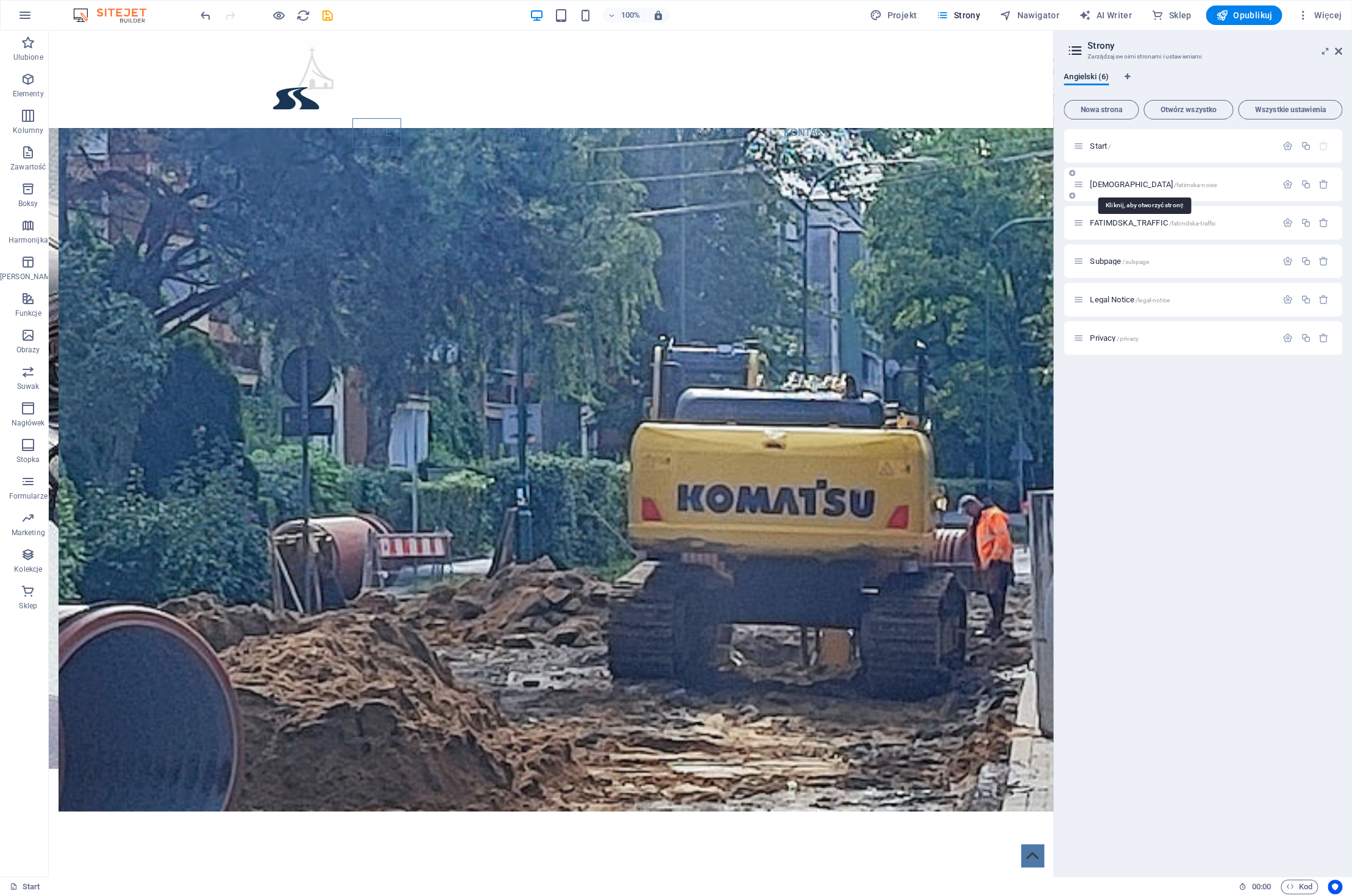
click at [1124, 183] on span "[DEMOGRAPHIC_DATA] /[DEMOGRAPHIC_DATA]-noise" at bounding box center [1153, 184] width 127 height 9
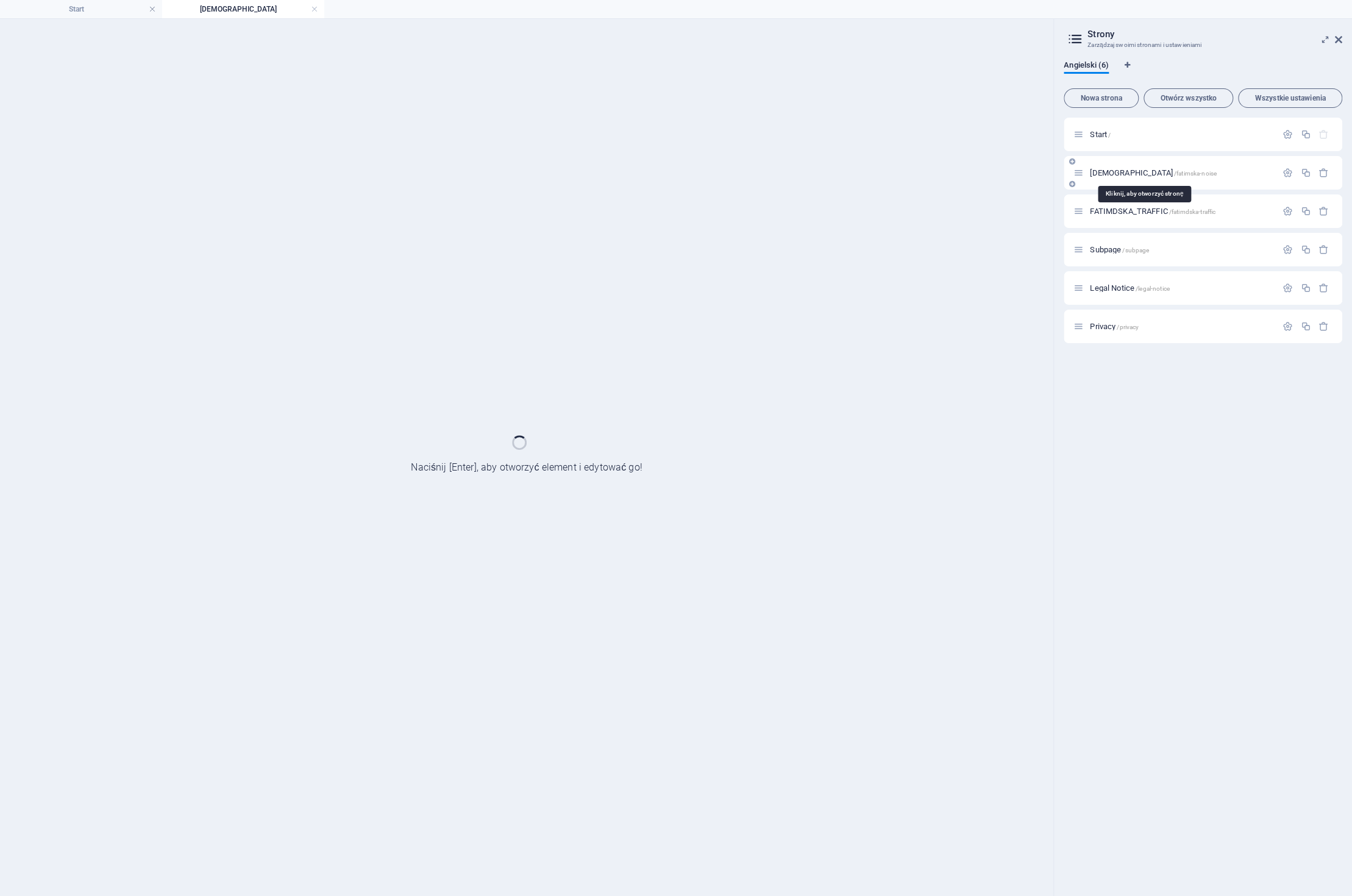
scroll to position [0, 0]
click at [1124, 183] on div "[DEMOGRAPHIC_DATA] /[DEMOGRAPHIC_DATA]-noise" at bounding box center [1203, 172] width 278 height 33
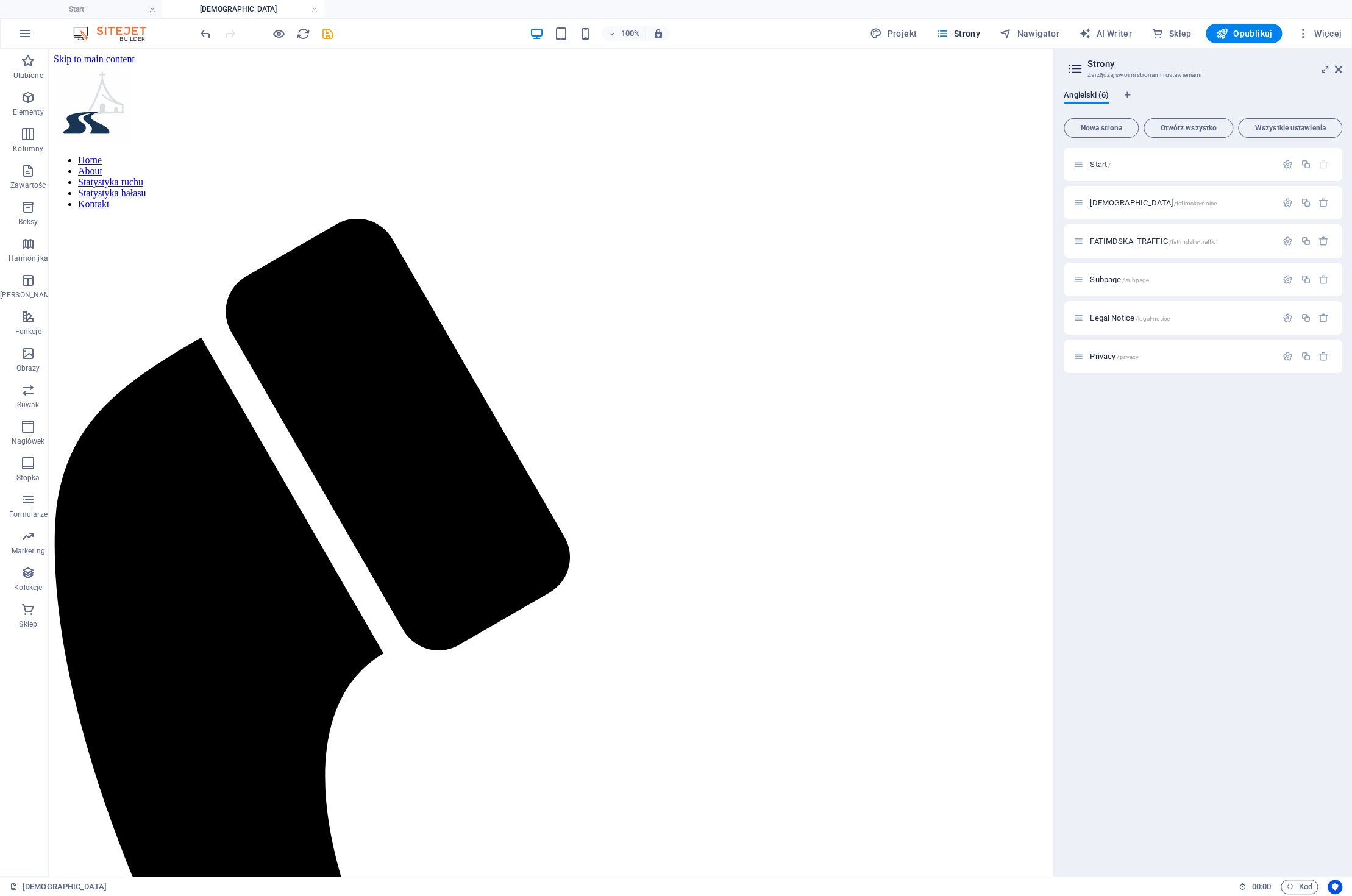
drag, startPoint x: 1047, startPoint y: 432, endPoint x: 1123, endPoint y: 93, distance: 347.4
click at [93, 174] on div at bounding box center [551, 682] width 971 height 1039
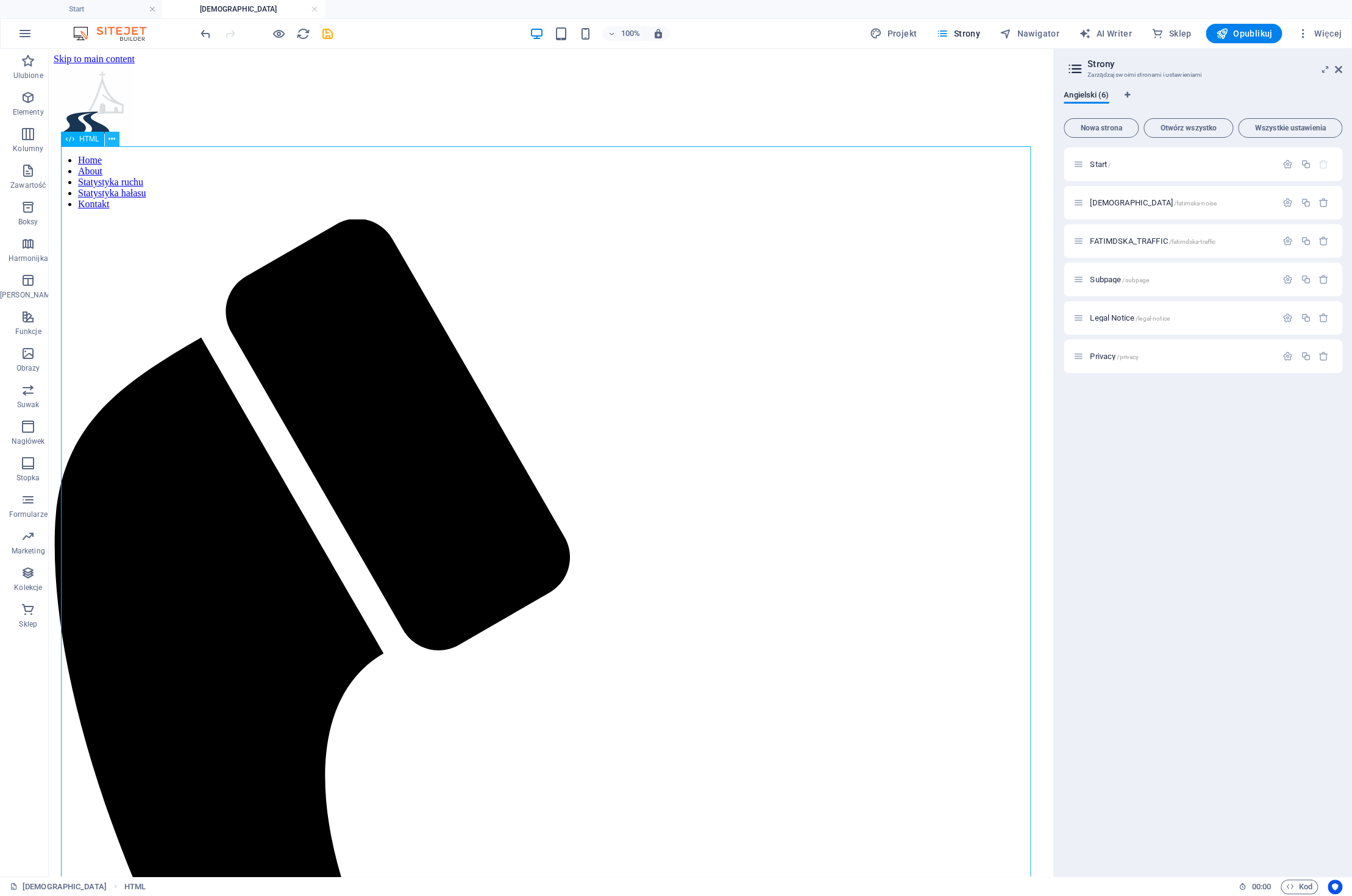
click at [111, 136] on icon at bounding box center [112, 139] width 7 height 13
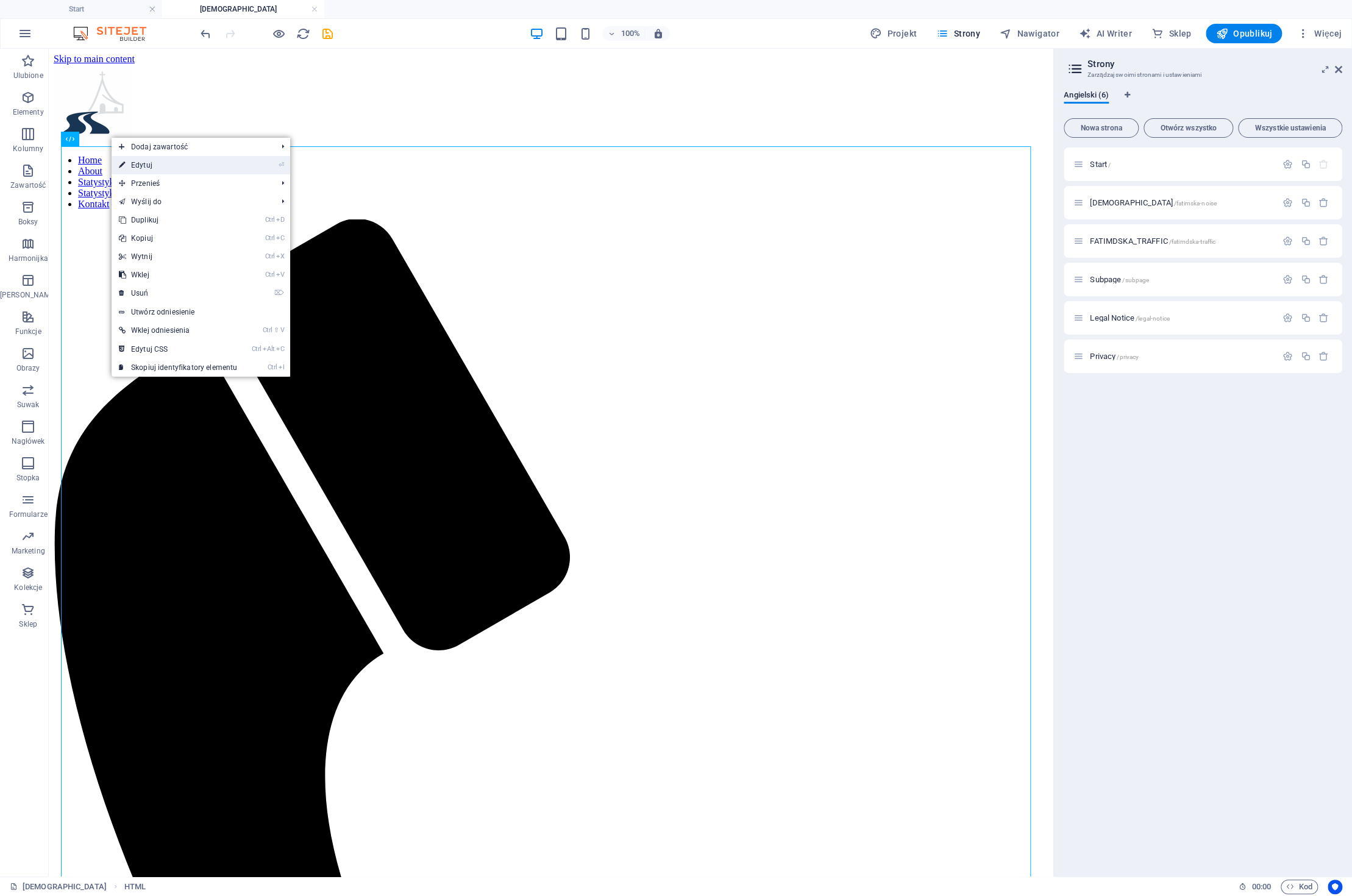
click at [145, 168] on link "⏎ Edytuj" at bounding box center [178, 165] width 133 height 18
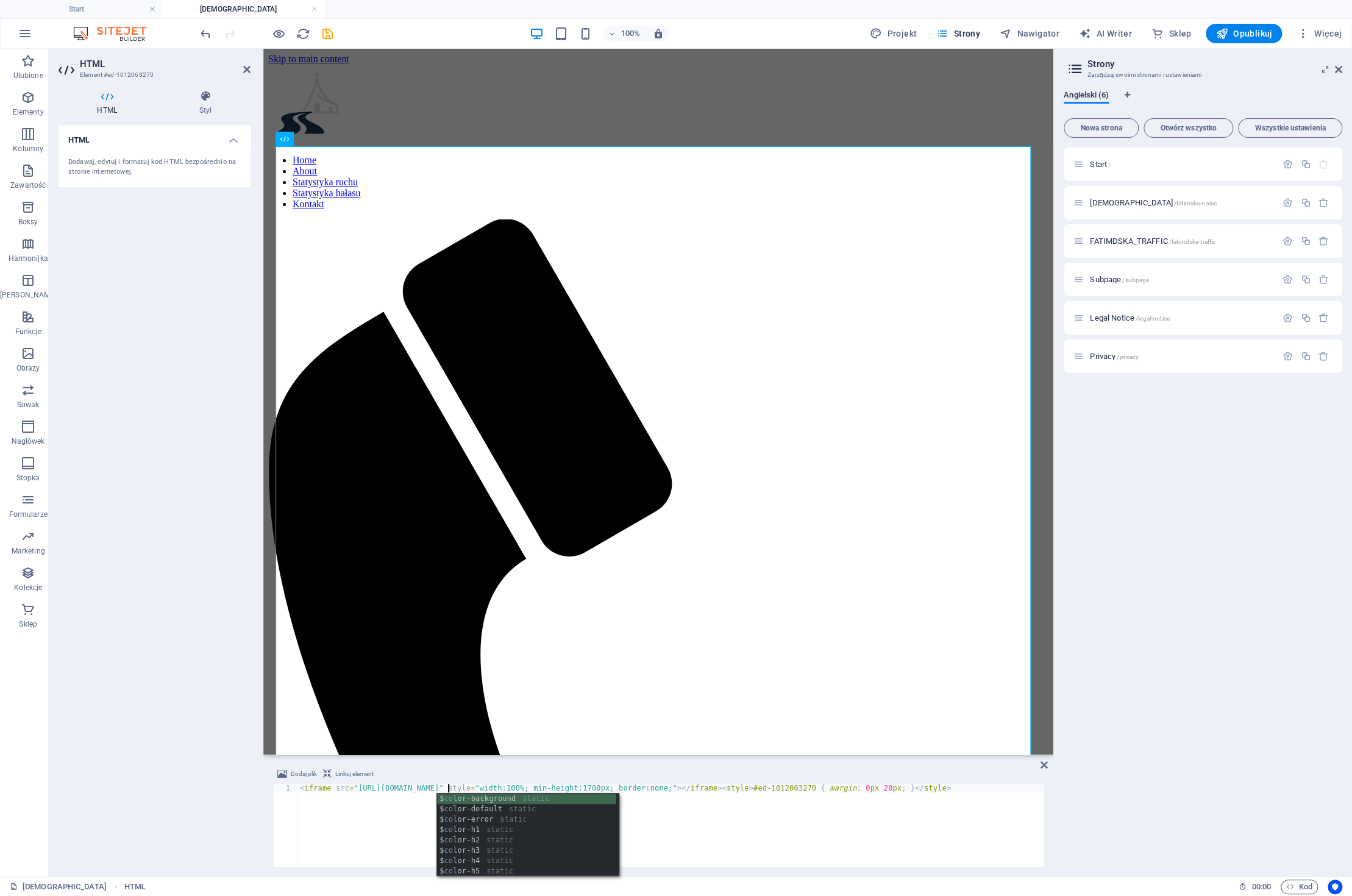
scroll to position [0, 12]
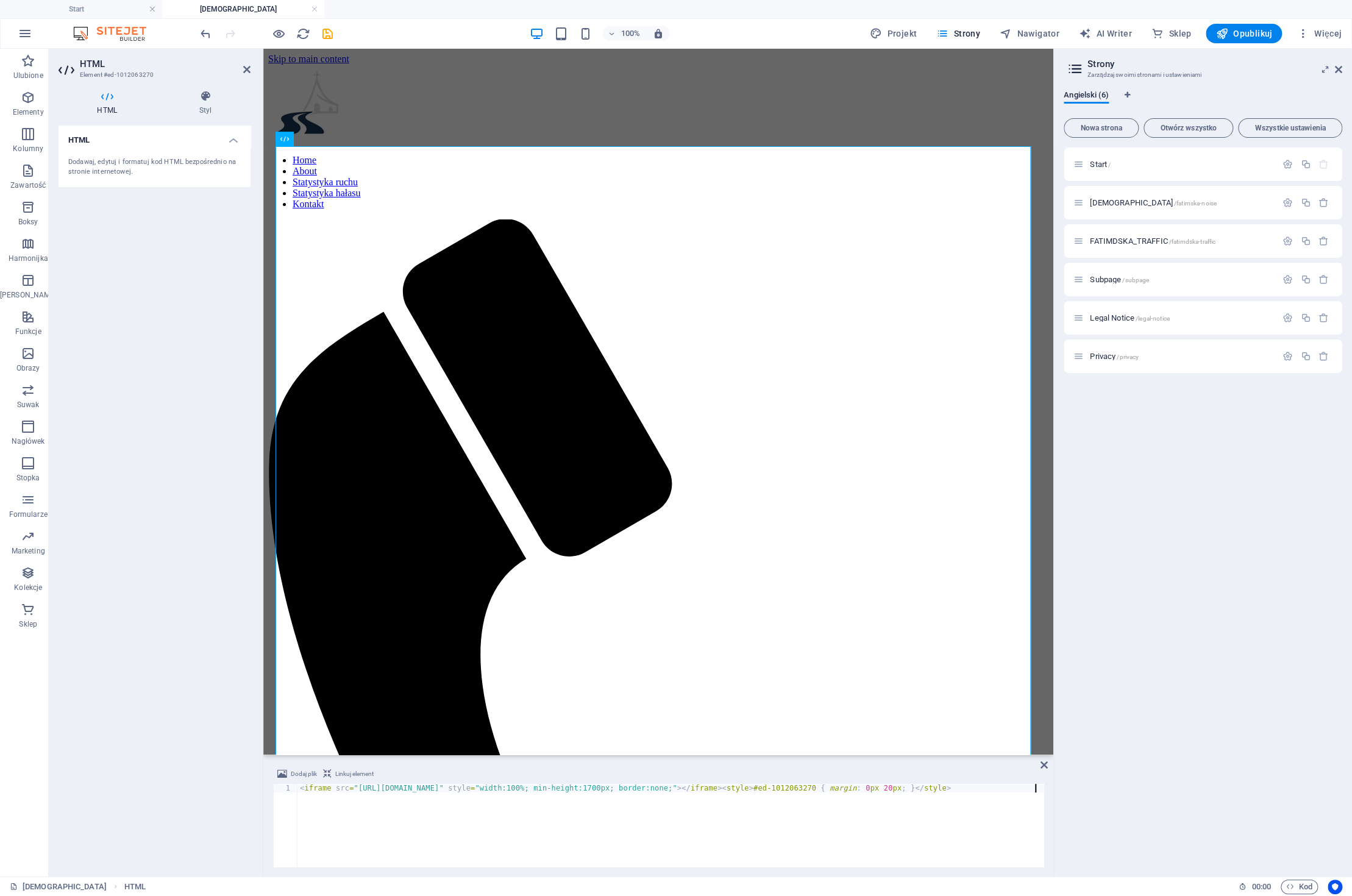
click at [839, 829] on div "< iframe src = "https://www.fatimska.com/traffic_analytics_NOISE.php" style = "…" at bounding box center [670, 834] width 746 height 100
type textarea "<iframe src="[URL][DOMAIN_NAME]" style="width:100%; min-height:1700px; border:n…"
click at [246, 69] on icon at bounding box center [246, 69] width 7 height 10
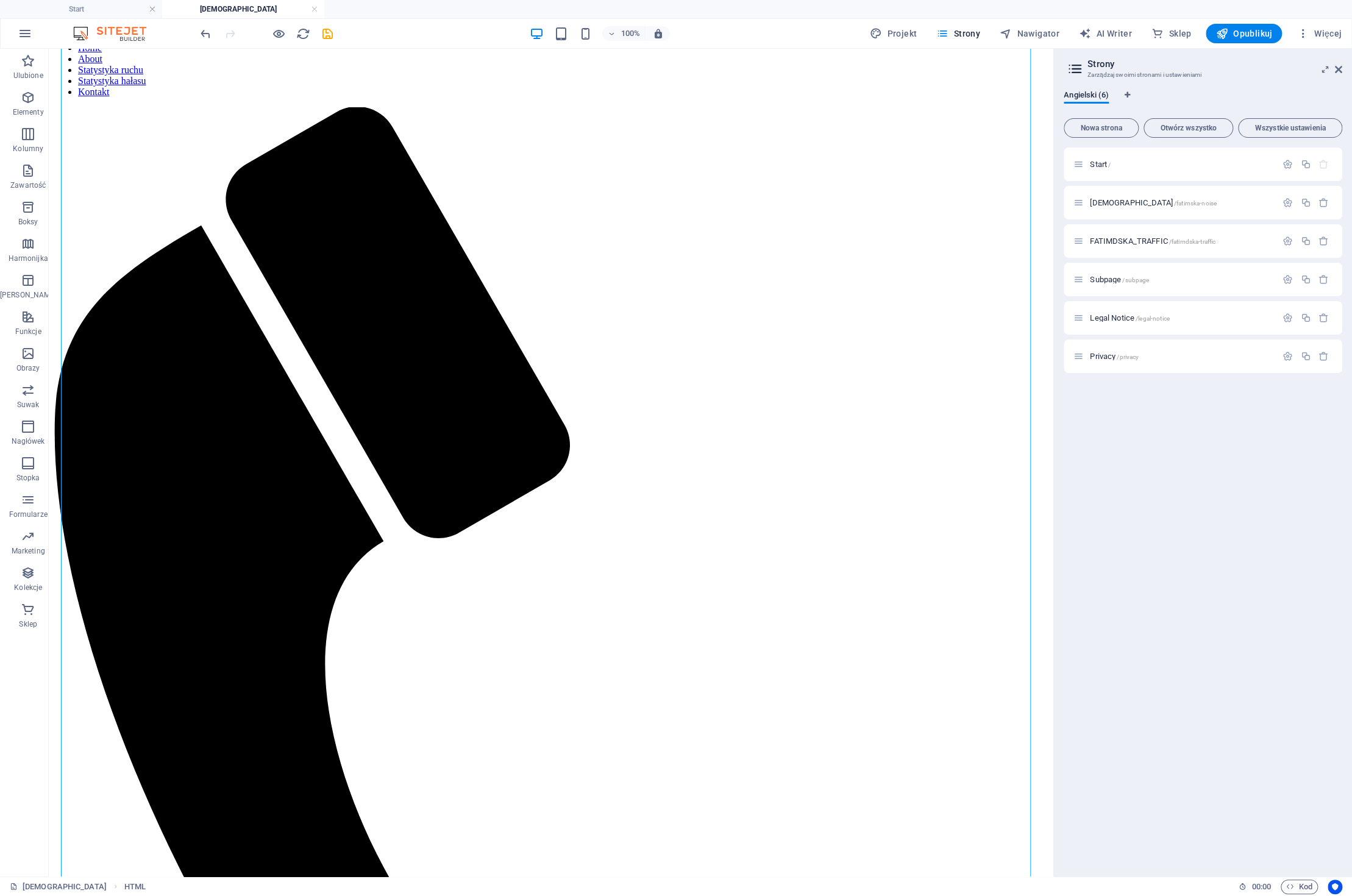
scroll to position [0, 0]
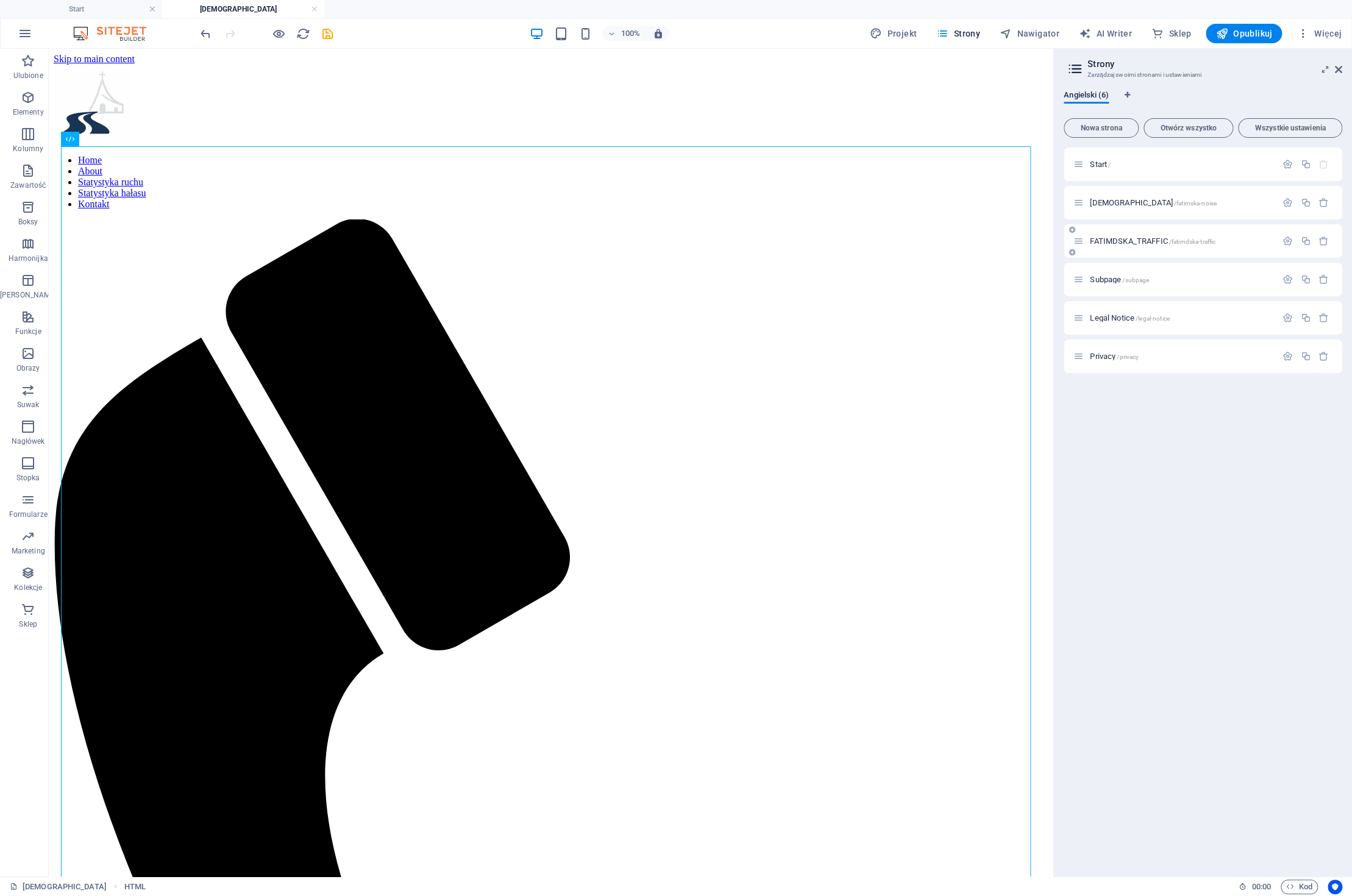
click at [1116, 246] on div "FATIMDSKA_TRAFFIC /fatimdska-traffic" at bounding box center [1175, 241] width 203 height 14
click at [1116, 239] on span "FATIMDSKA_TRAFFIC /fatimdska-traffic" at bounding box center [1152, 240] width 126 height 9
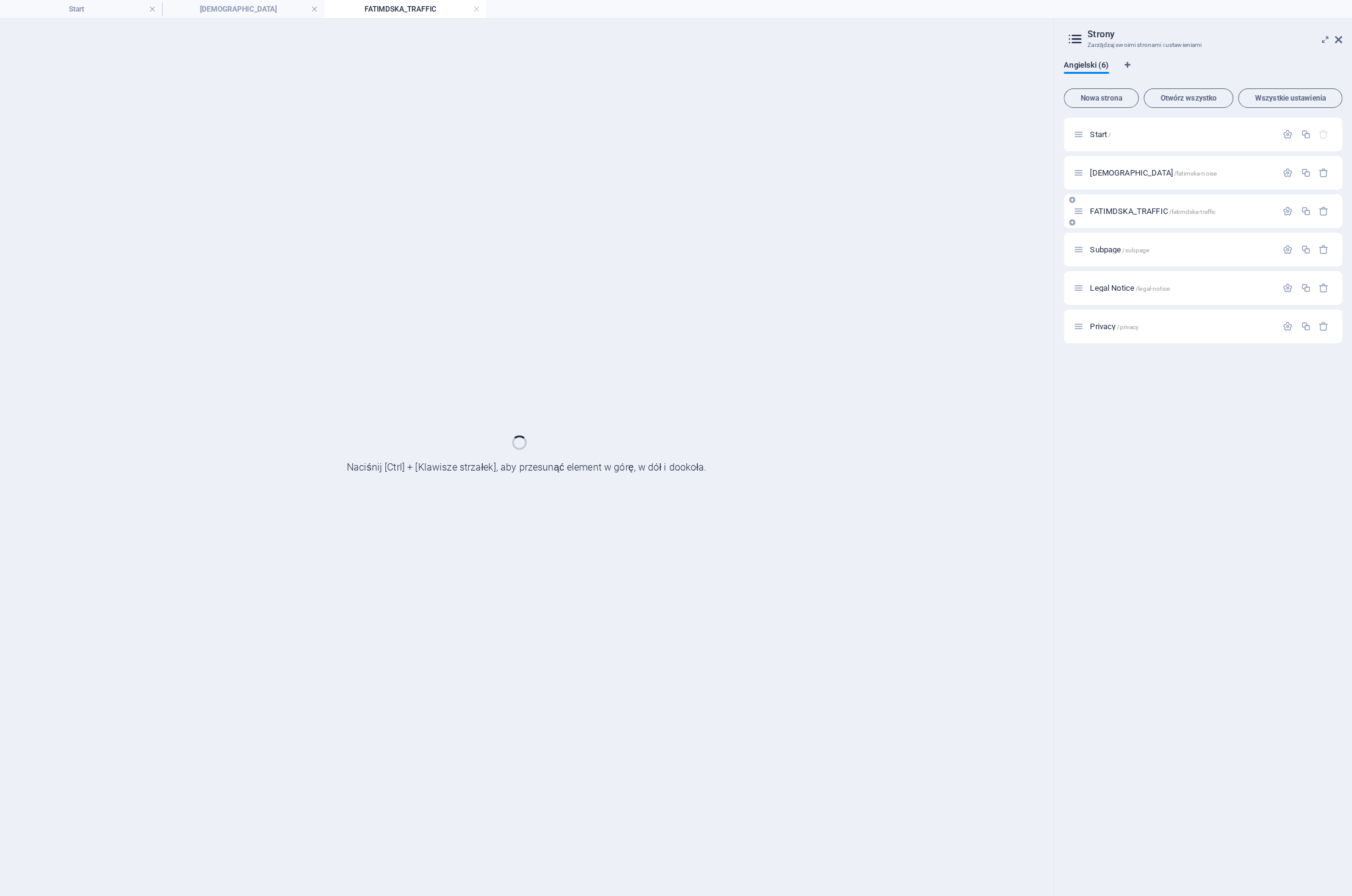
click at [1116, 239] on div "Start / FATIMSKA_NOISE /fatimska-noise FATIMDSKA_TRAFFIC /fatimdska-traffic Sub…" at bounding box center [1203, 230] width 278 height 225
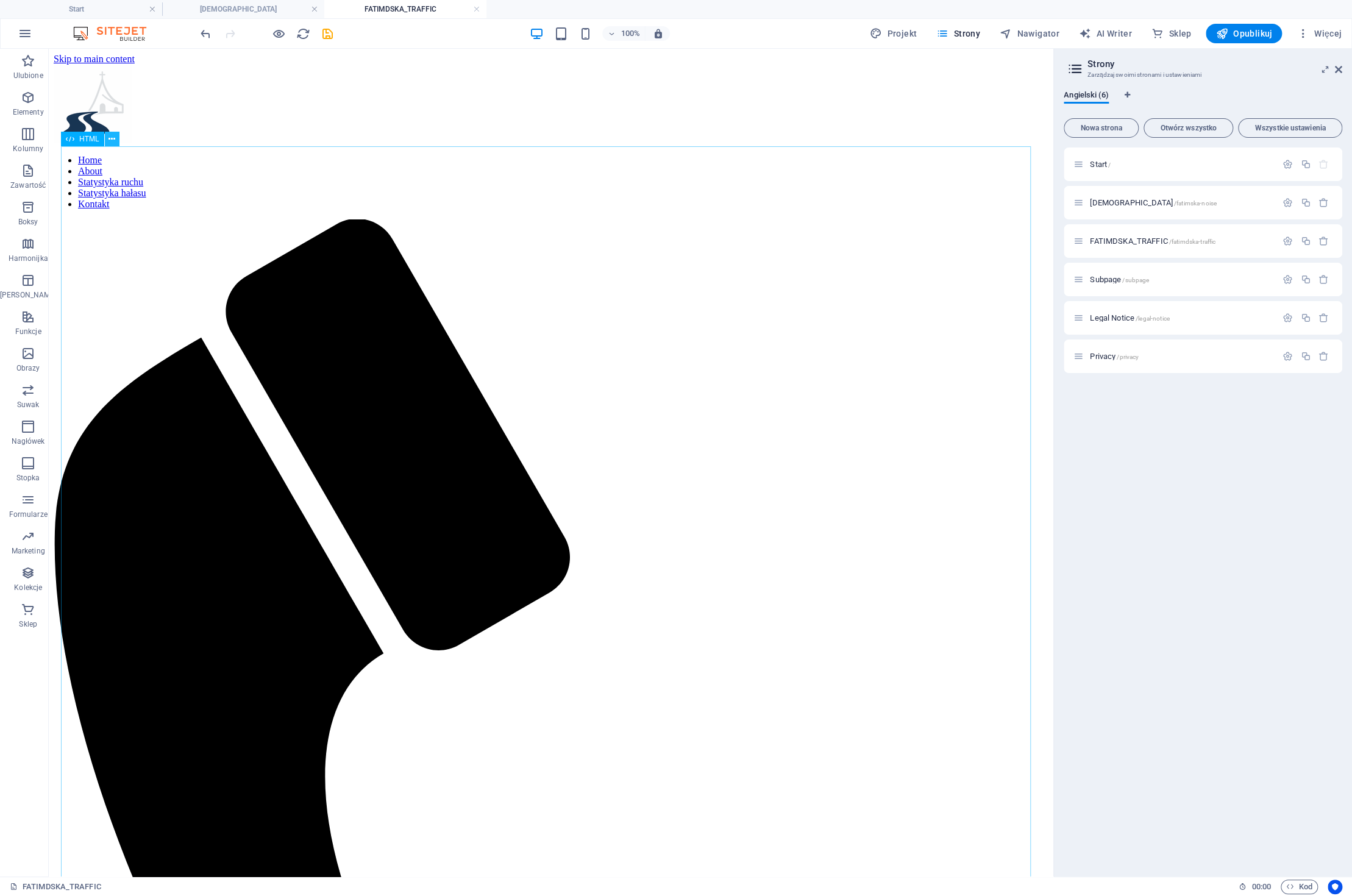
click at [111, 142] on icon at bounding box center [112, 139] width 7 height 13
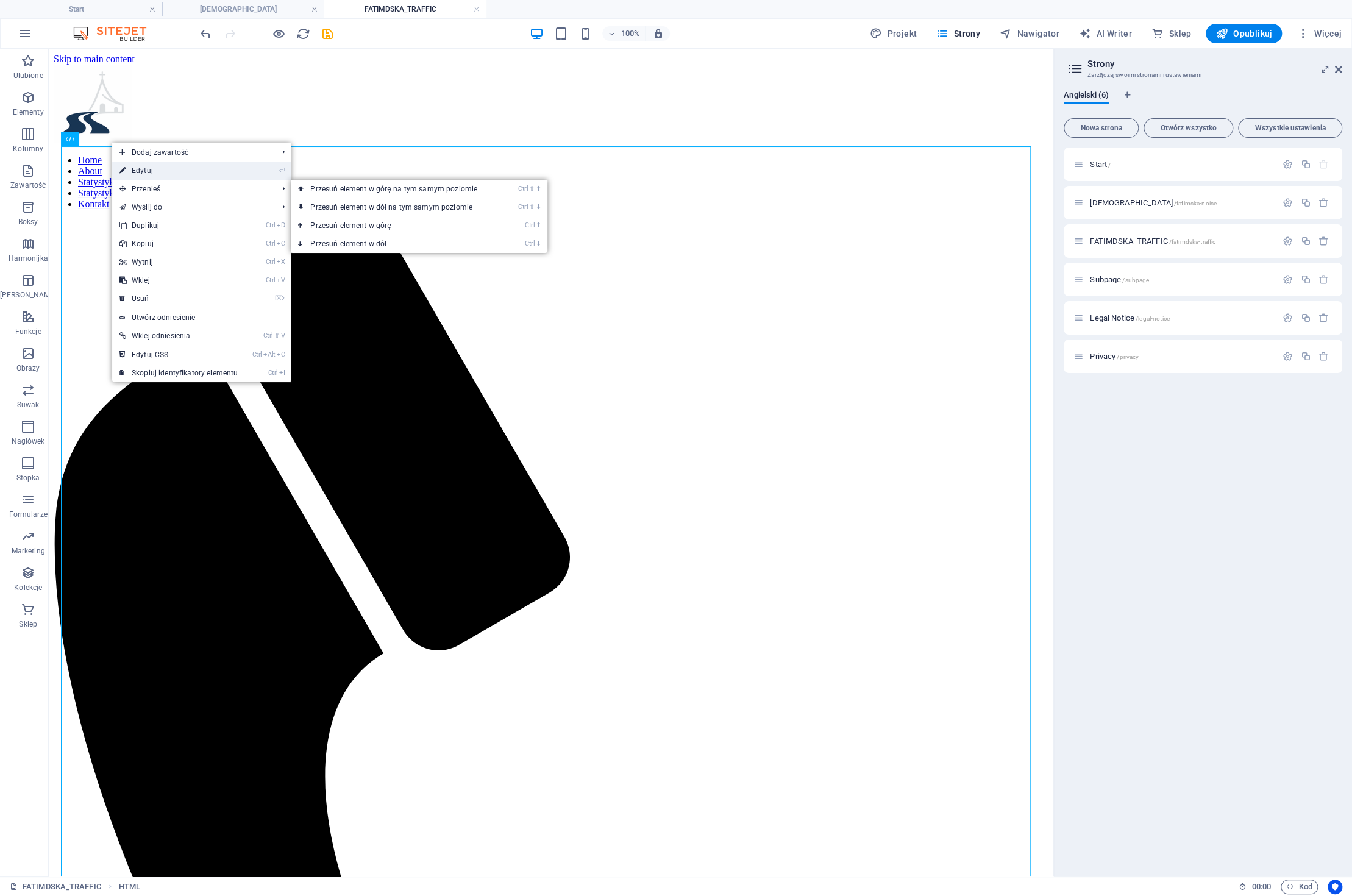
click at [168, 172] on link "⏎ Edytuj" at bounding box center [179, 170] width 133 height 18
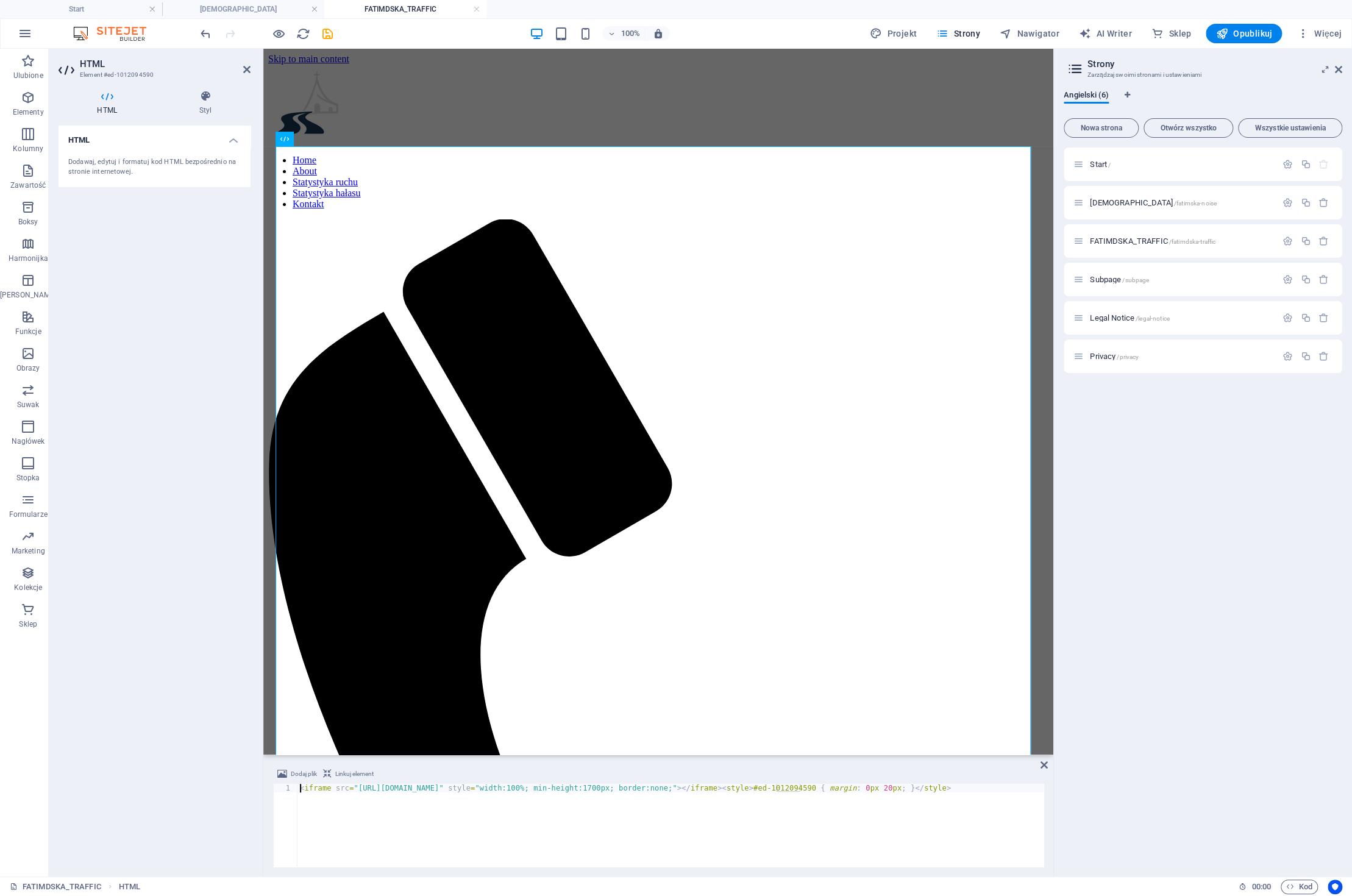
click at [386, 789] on div "< iframe src = "https://new.proeu.pl/traffic_analytics_FULL.php" style = "width…" at bounding box center [670, 834] width 746 height 100
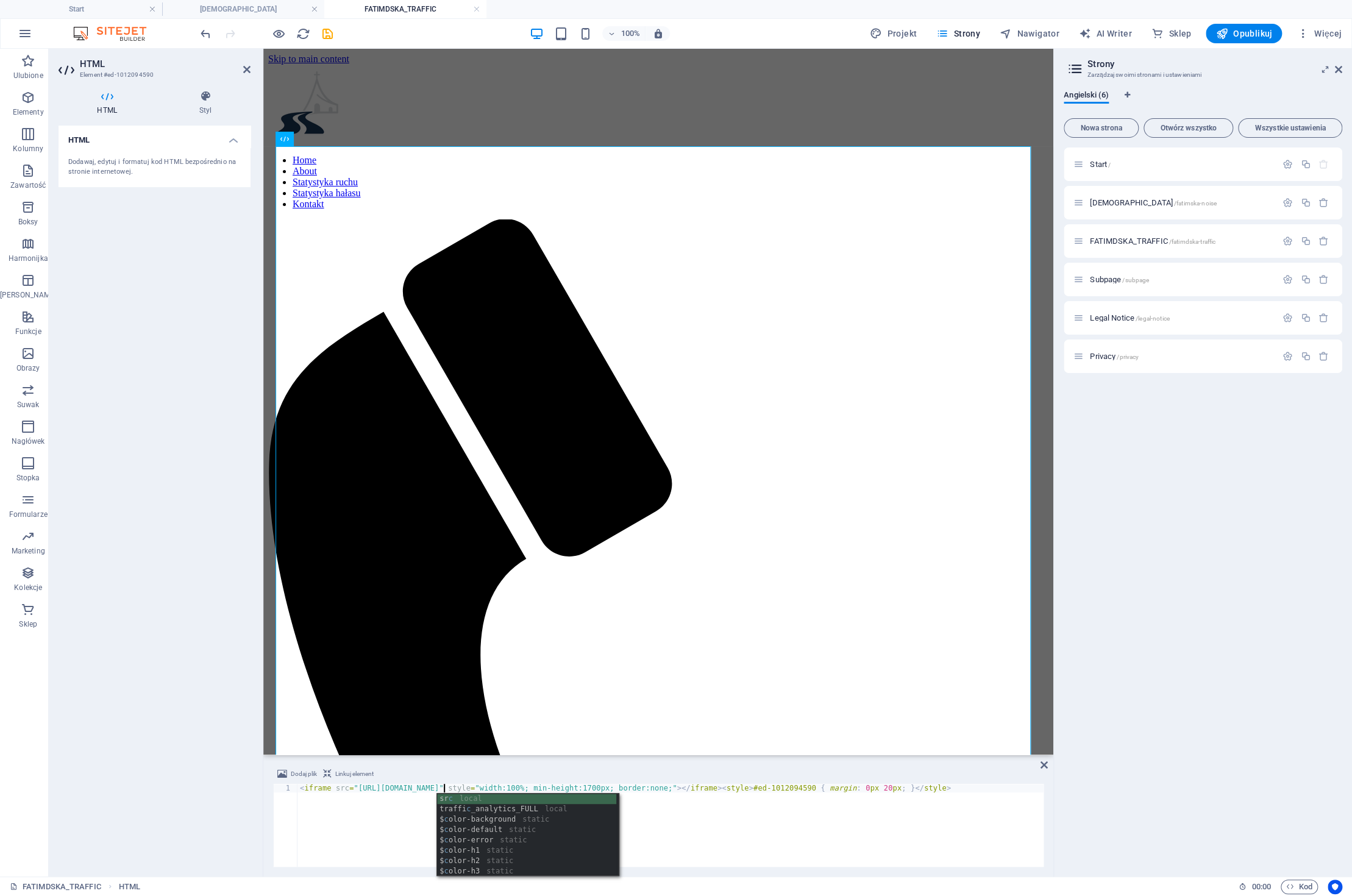
scroll to position [0, 12]
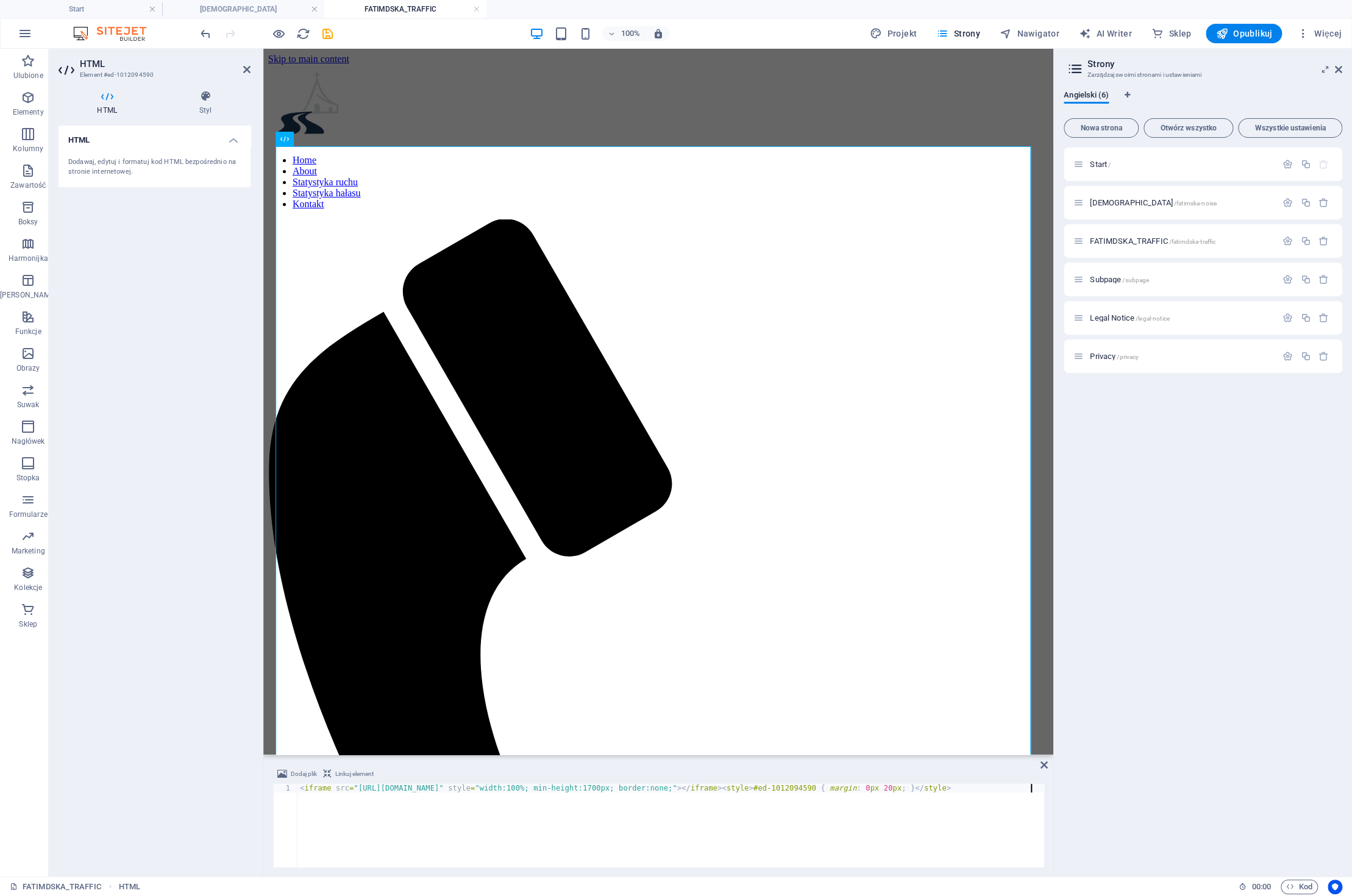
click at [748, 859] on div "< iframe src = "https://www.fatimska.com/traffic_analytics_FULL.php" style = "w…" at bounding box center [670, 834] width 746 height 100
type textarea "<iframe src="https://www.fatimska.com/traffic_analytics_FULL.php" style="width:…"
click at [242, 68] on h2 "HTML" at bounding box center [165, 64] width 170 height 11
click at [246, 69] on icon at bounding box center [246, 69] width 7 height 10
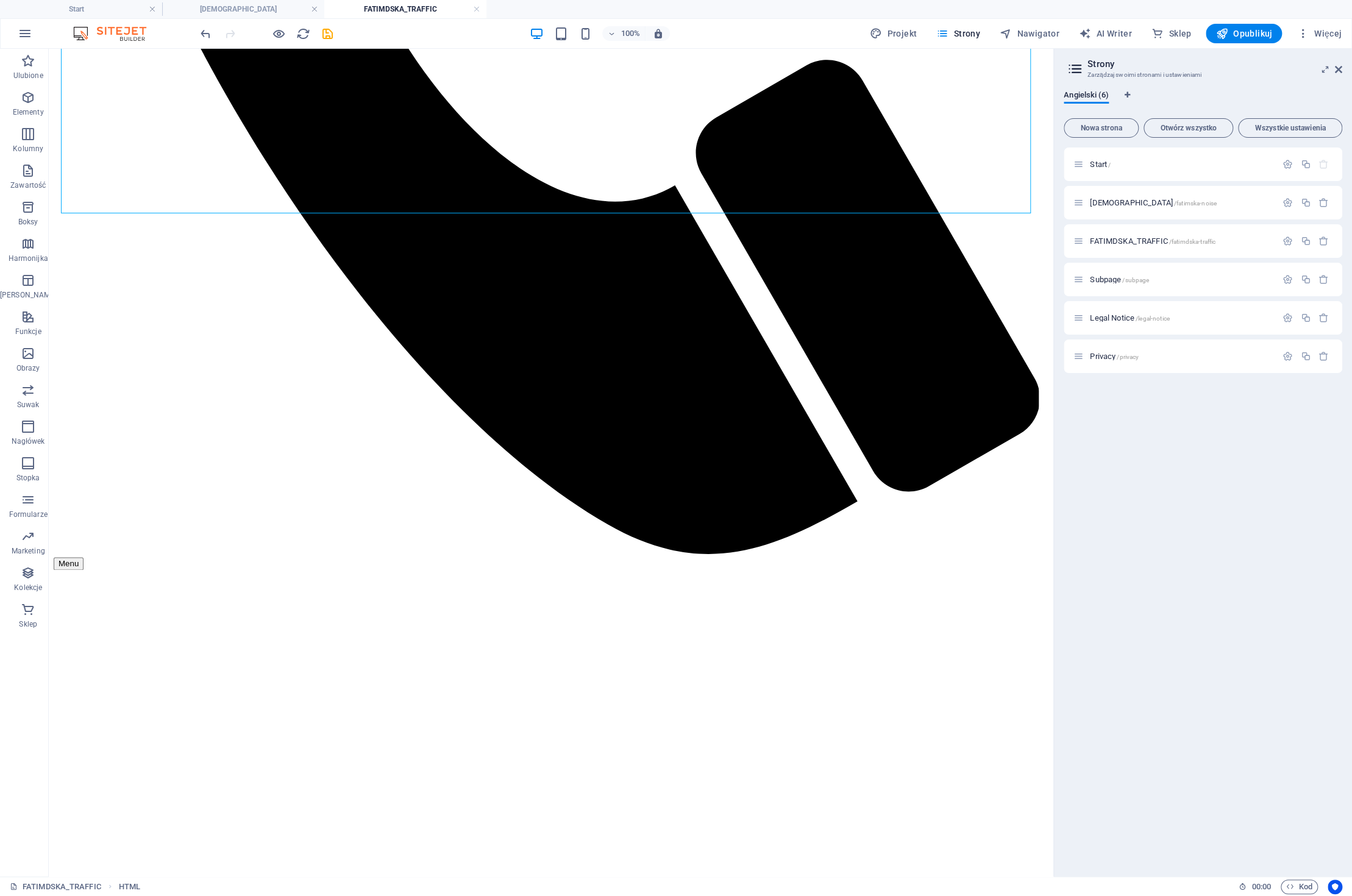
scroll to position [1011, 0]
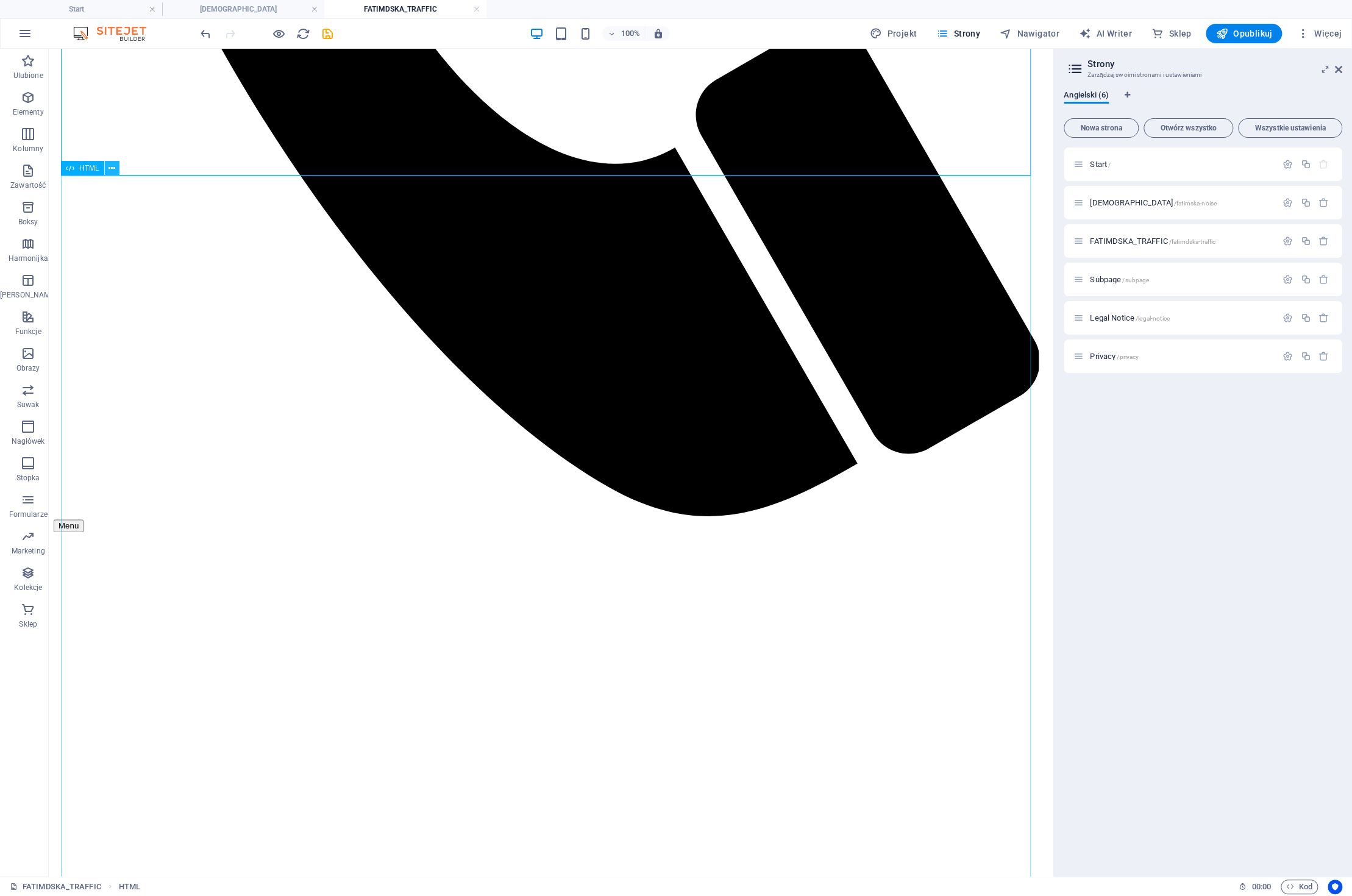
click at [117, 168] on button at bounding box center [112, 168] width 15 height 15
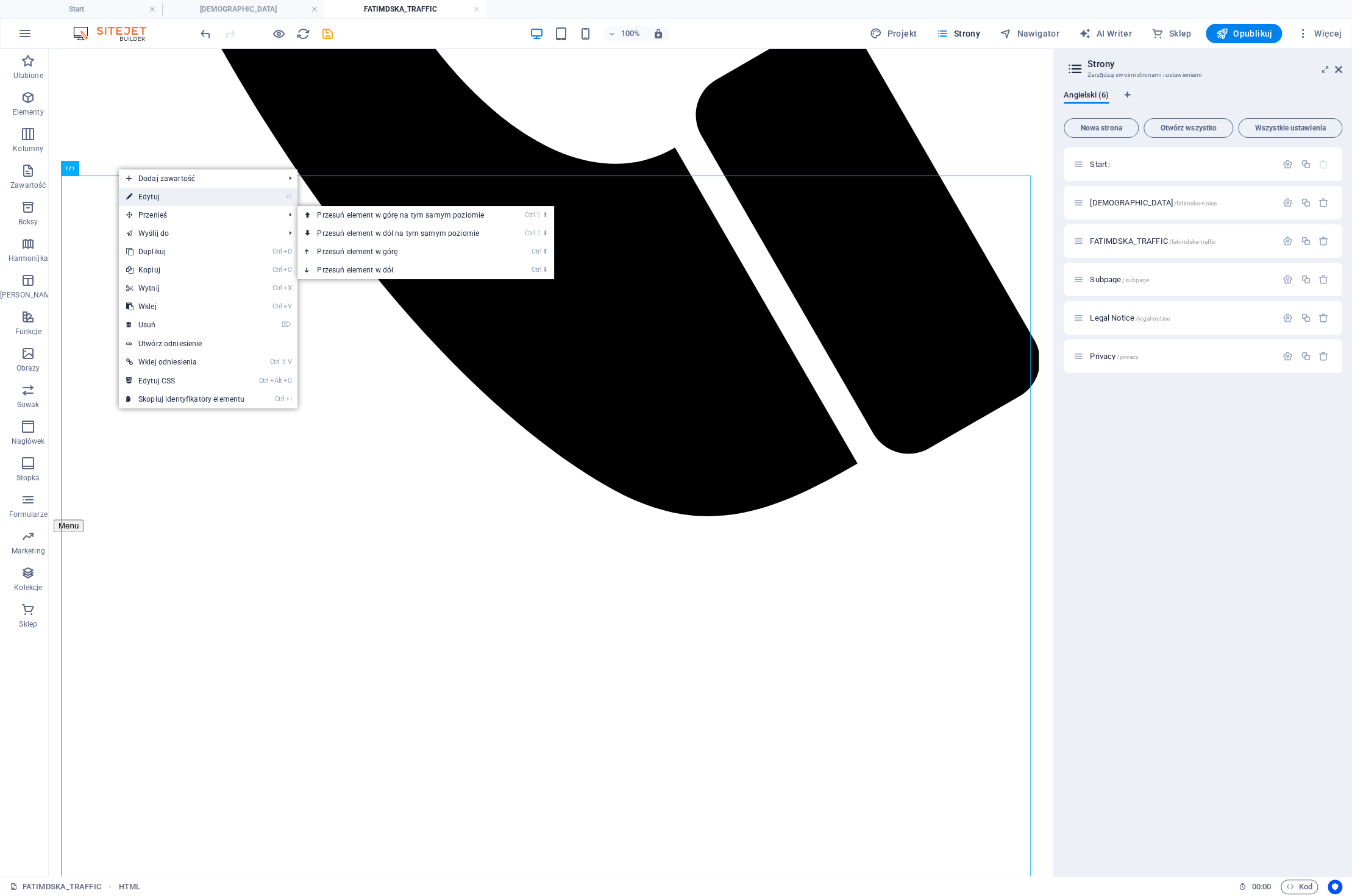
click at [168, 194] on link "⏎ Edytuj" at bounding box center [185, 197] width 133 height 18
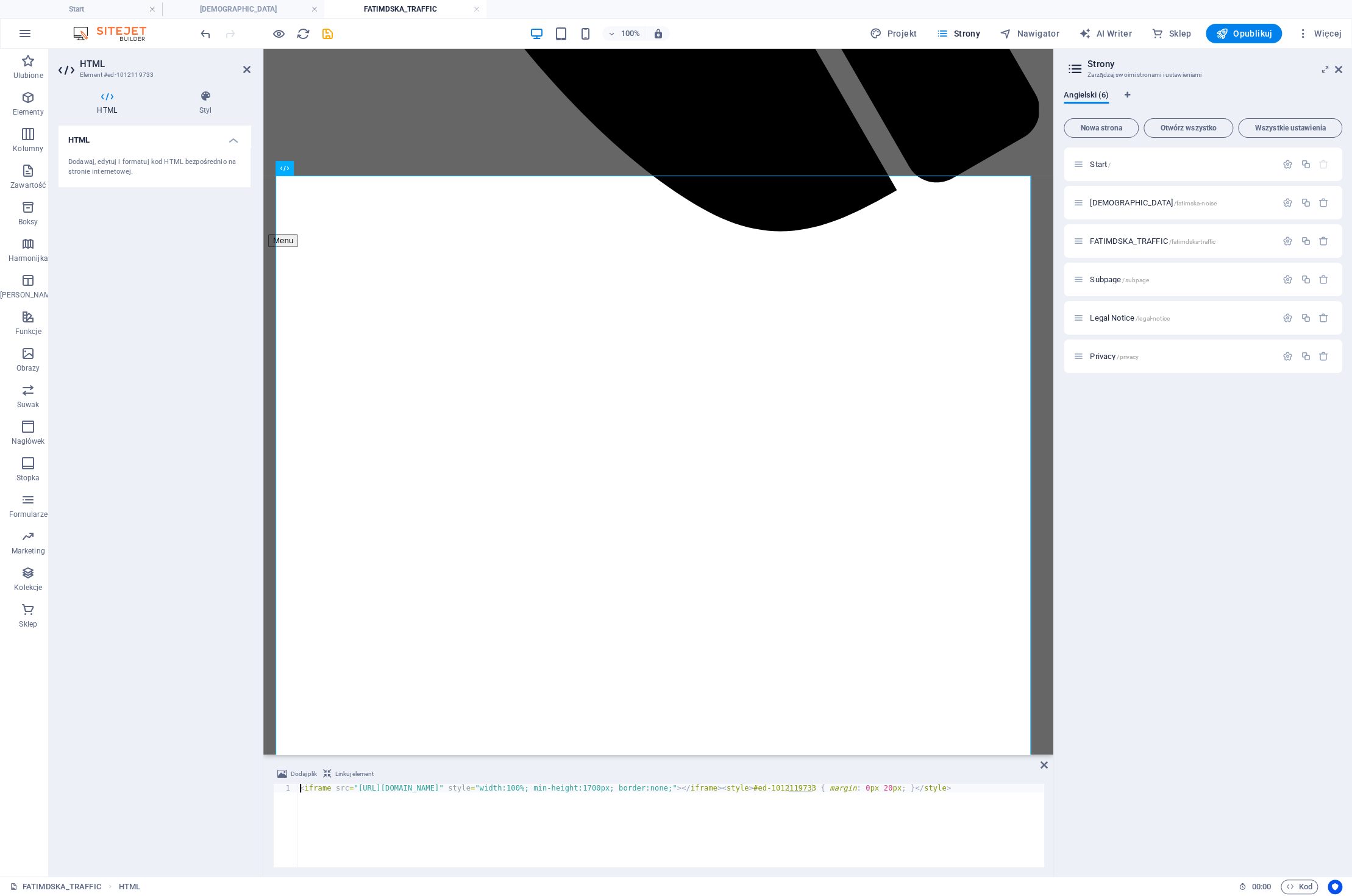
click at [386, 791] on div "< iframe src = "https://new.proeu.pl/traffic_analytics_HEATMAP.php" style = "wi…" at bounding box center [670, 834] width 746 height 100
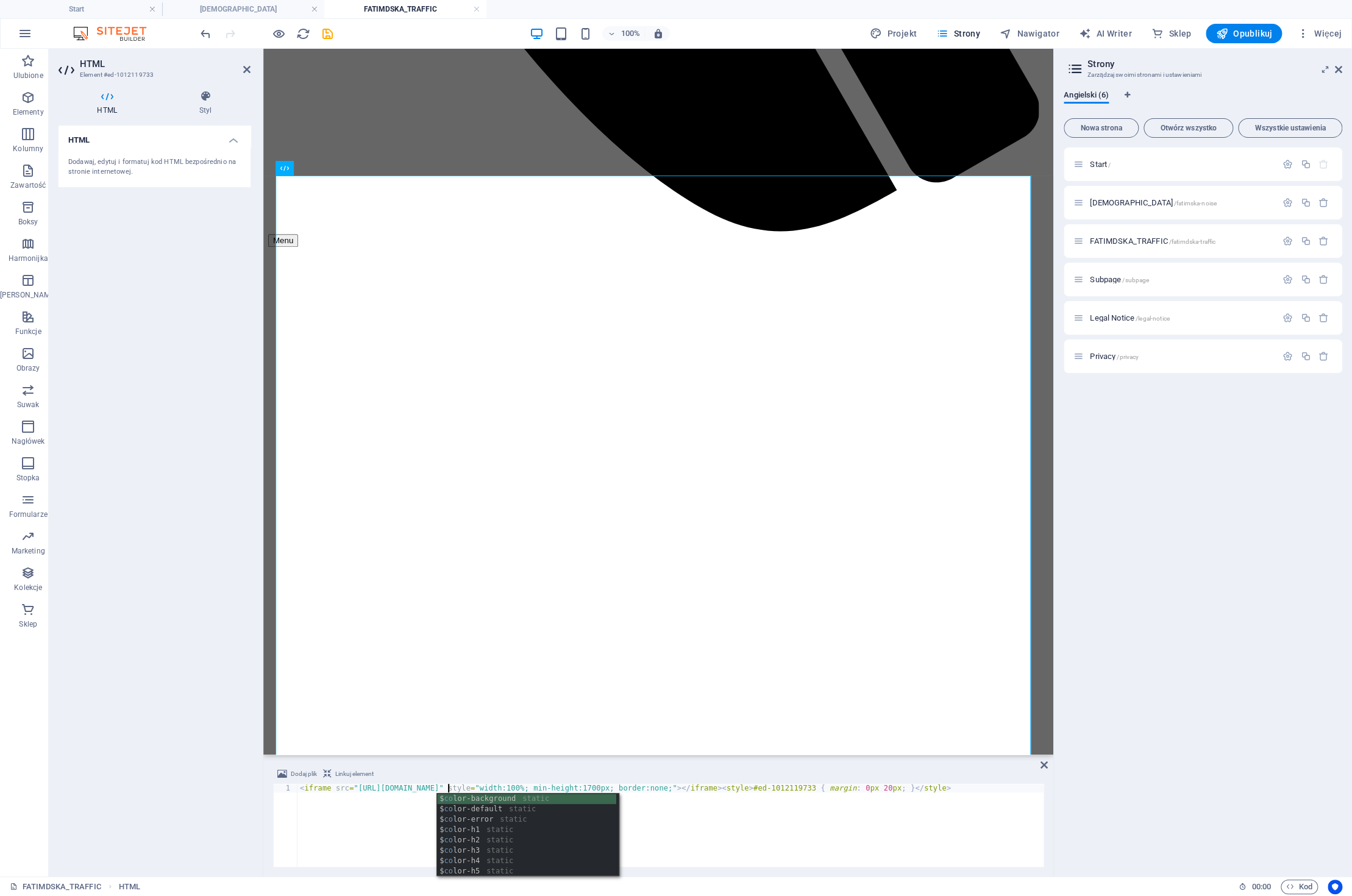
scroll to position [0, 12]
type textarea "<iframe src="https://www.fatimska.com/traffic_analytics_HEATMAP.php" style="wid…"
click at [1123, 804] on div "Start / FATIMSKA_NOISE /fatimska-noise FATIMDSKA_TRAFFIC /fatimdska-traffic Sub…" at bounding box center [1203, 507] width 278 height 720
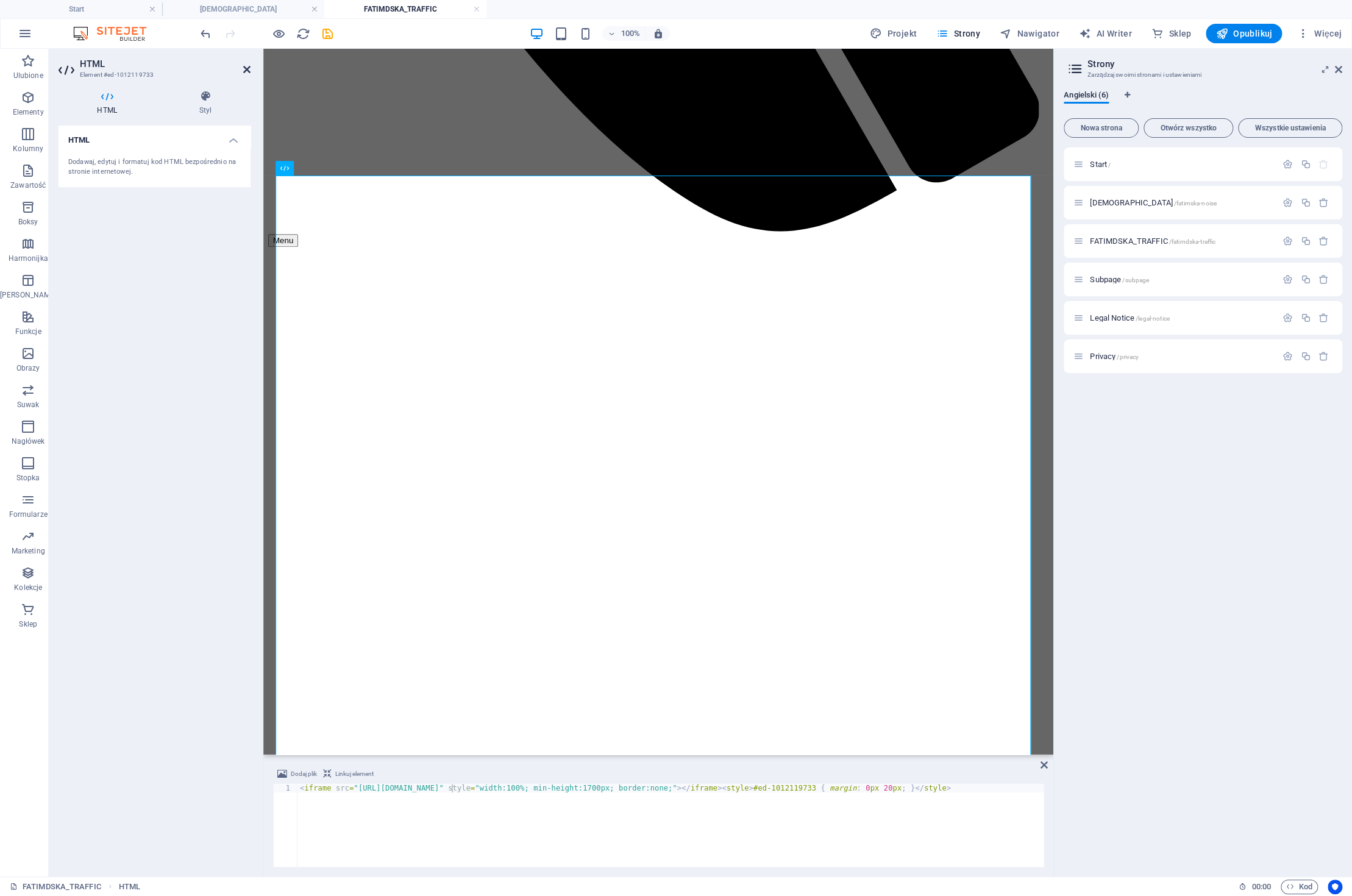
click at [248, 68] on icon at bounding box center [246, 69] width 7 height 10
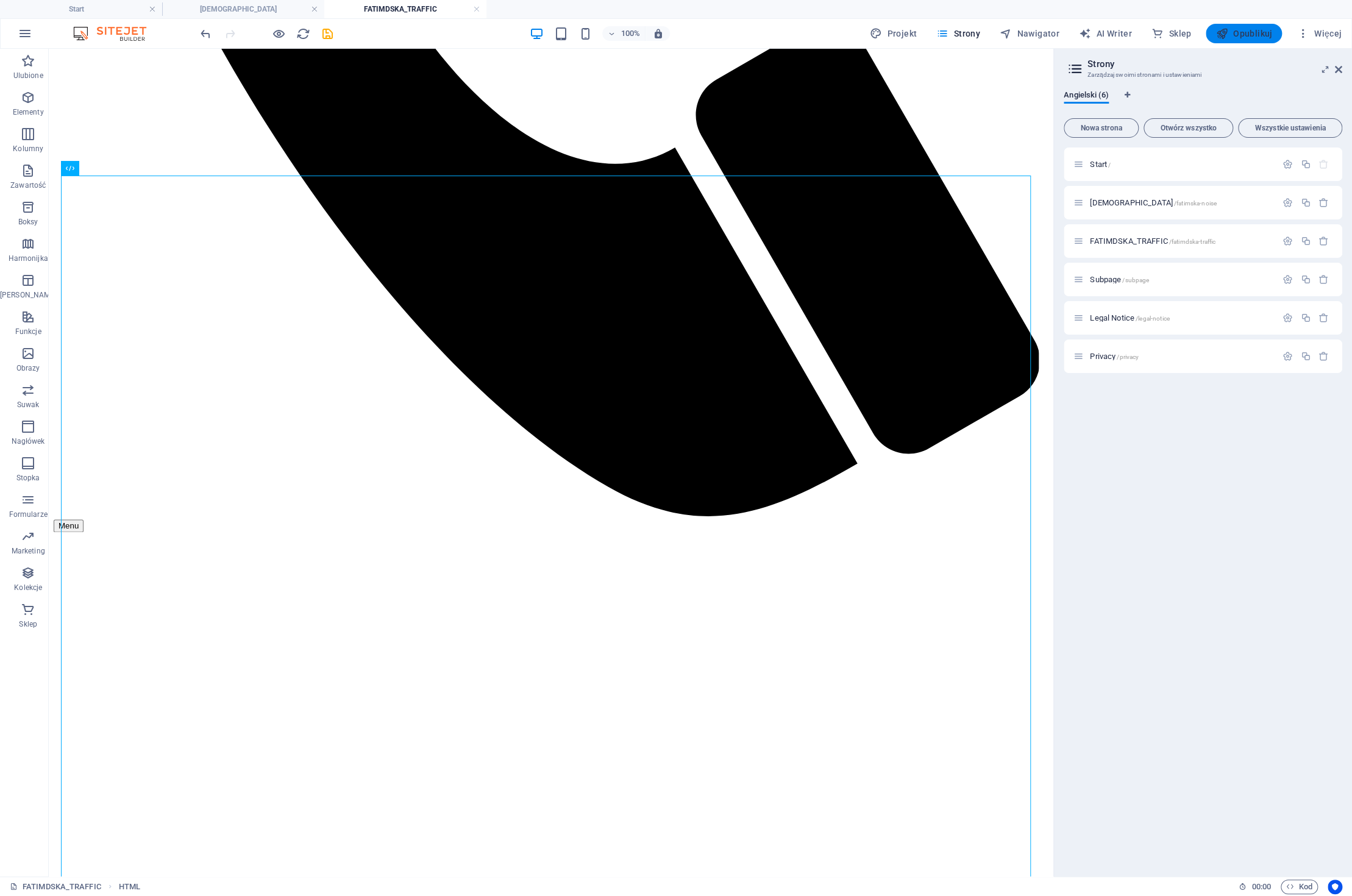
click at [1245, 32] on span "Opublikuj" at bounding box center [1244, 33] width 57 height 12
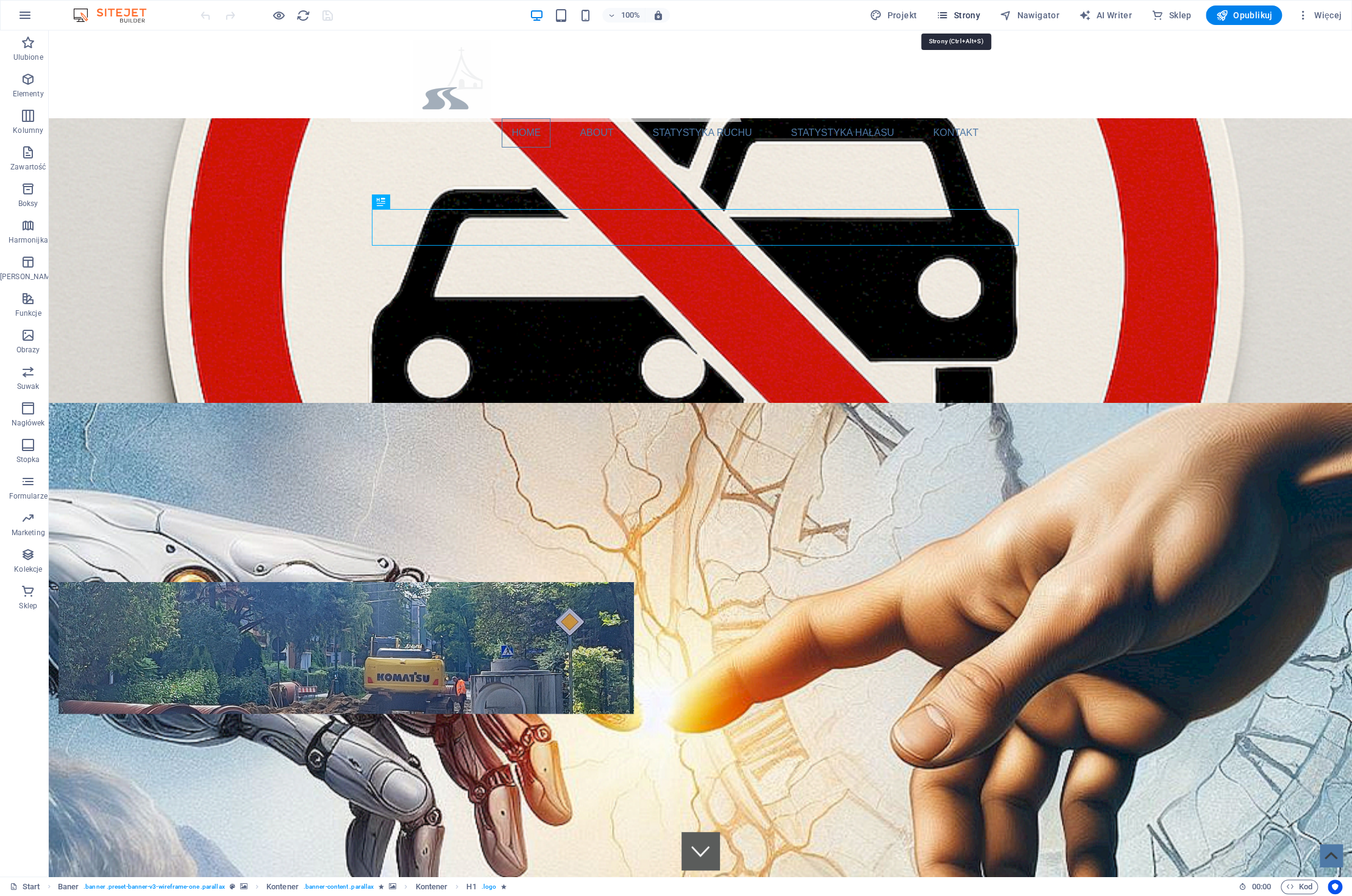
click at [968, 7] on button "Strony" at bounding box center [958, 15] width 54 height 20
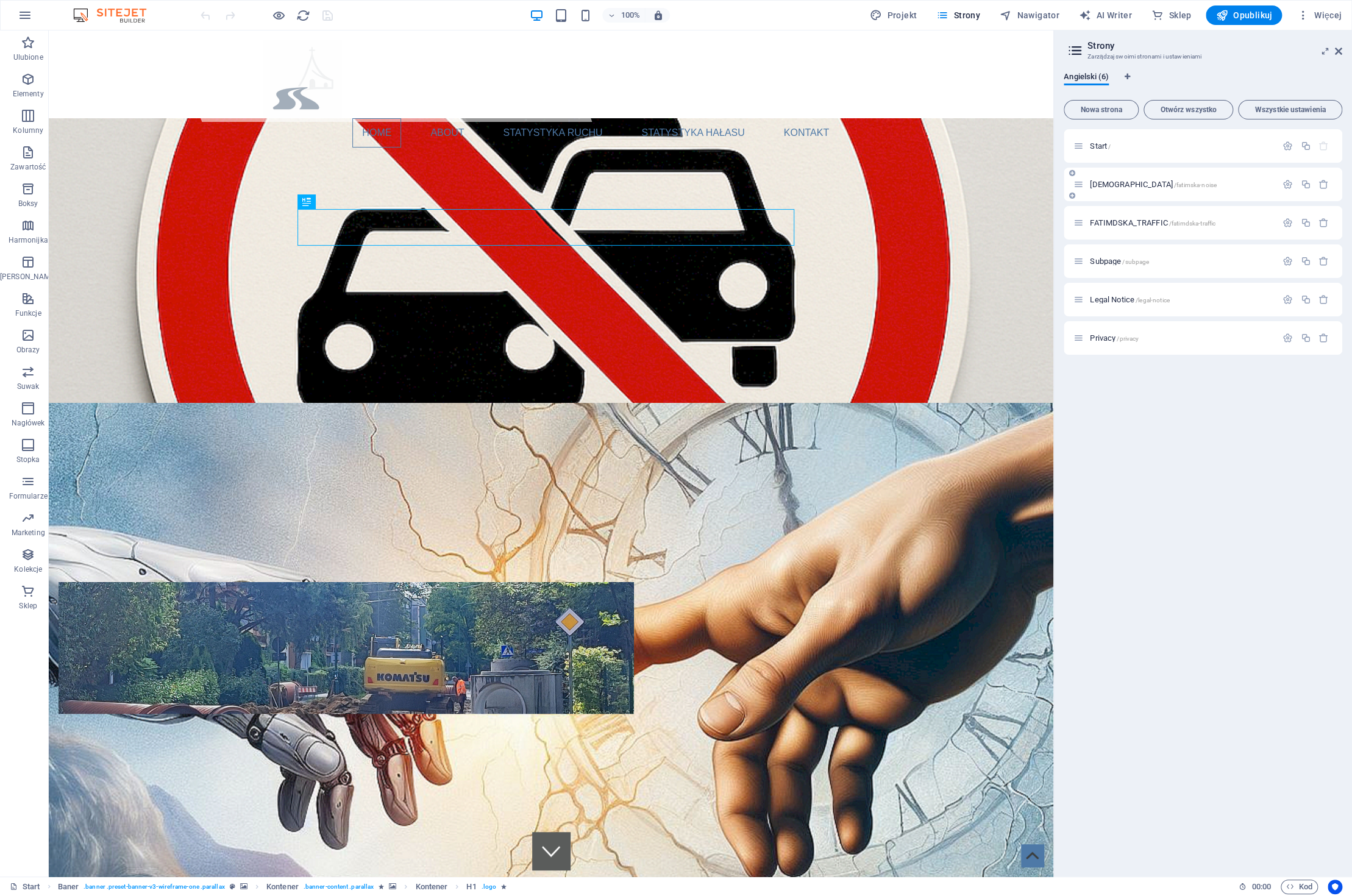
click at [1133, 183] on span "[DEMOGRAPHIC_DATA] /[DEMOGRAPHIC_DATA]-noise" at bounding box center [1153, 184] width 127 height 9
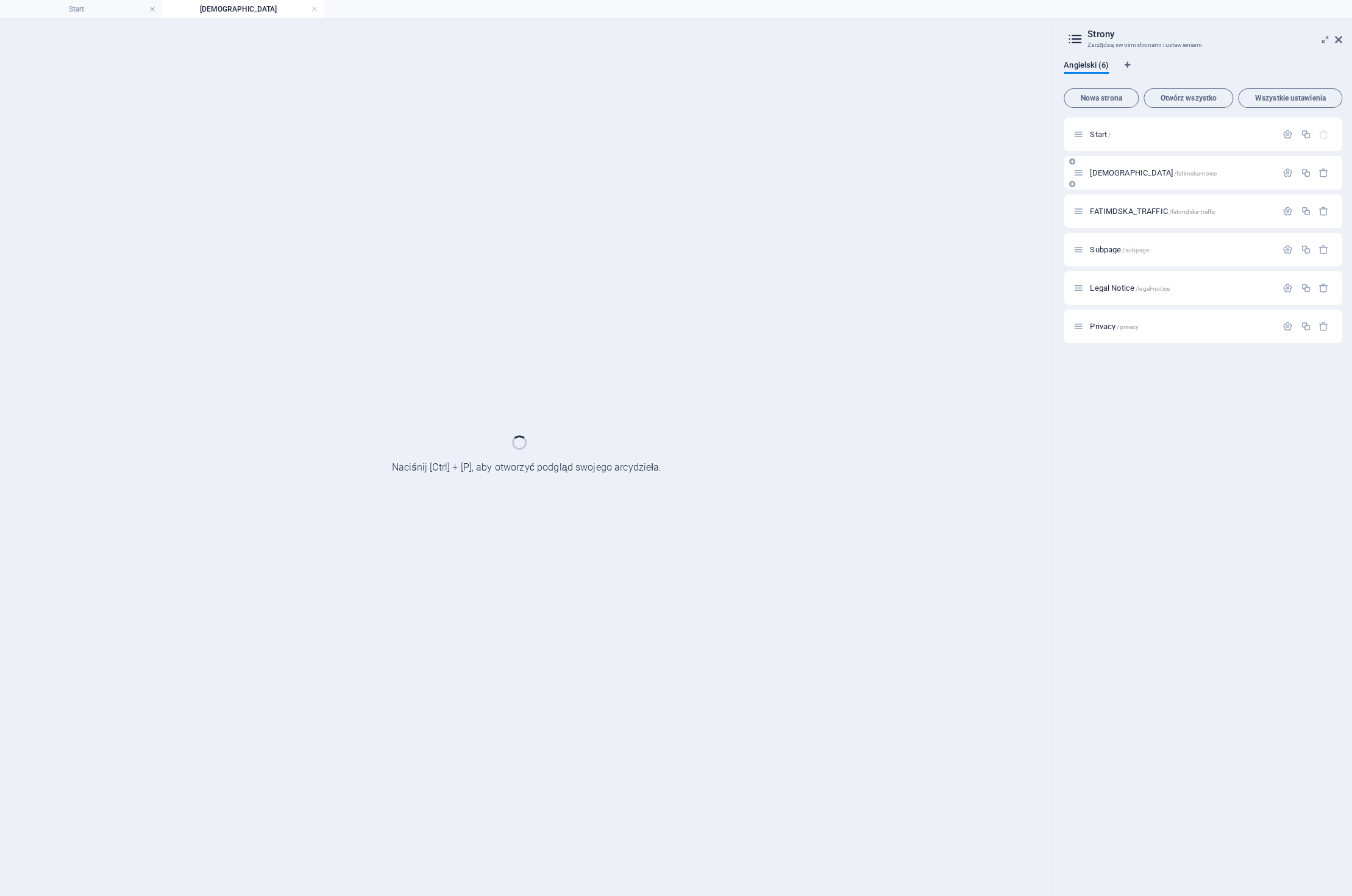
click at [1133, 183] on div "[DEMOGRAPHIC_DATA] /[DEMOGRAPHIC_DATA]-noise" at bounding box center [1203, 172] width 278 height 33
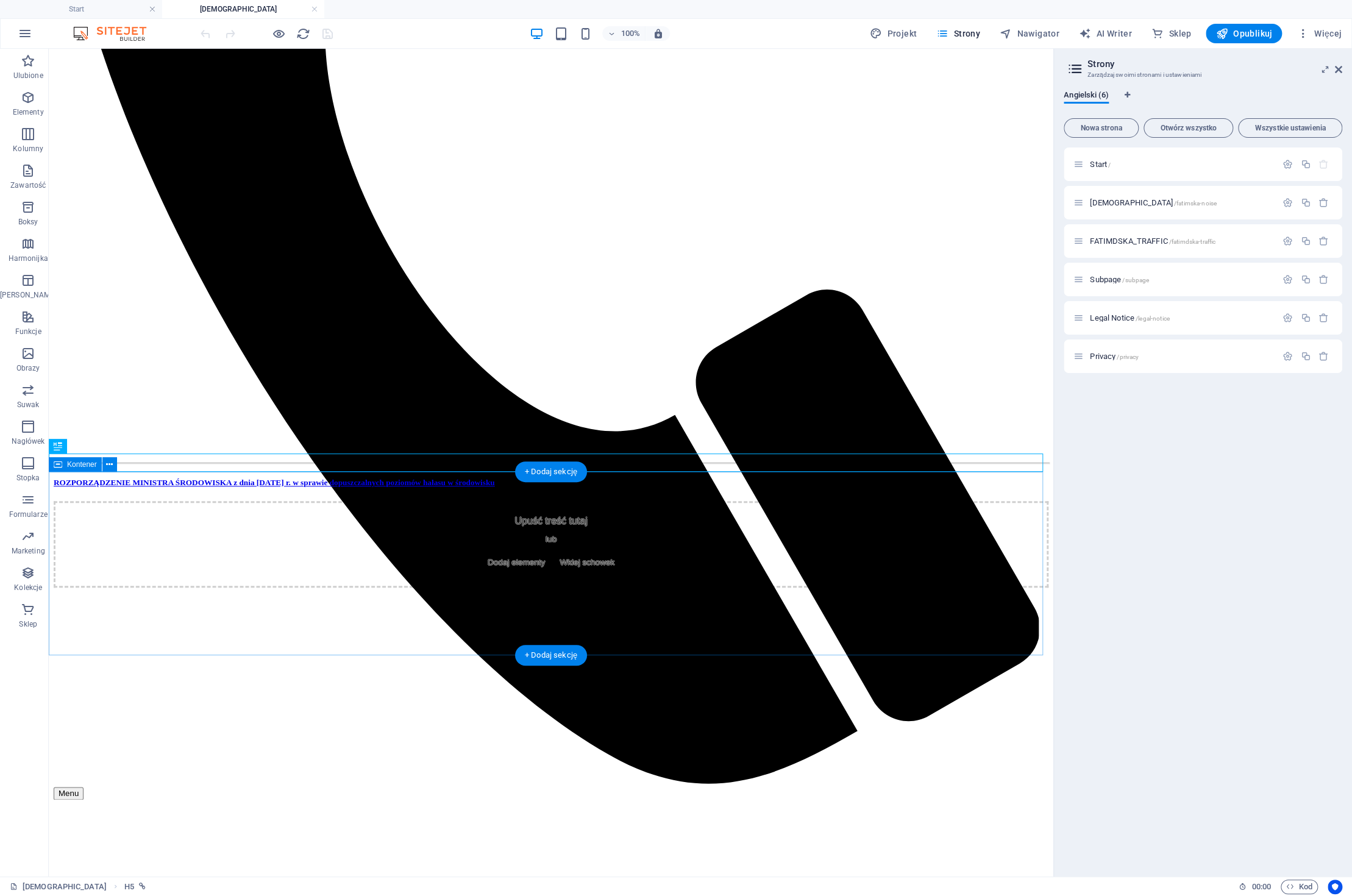
scroll to position [743, 0]
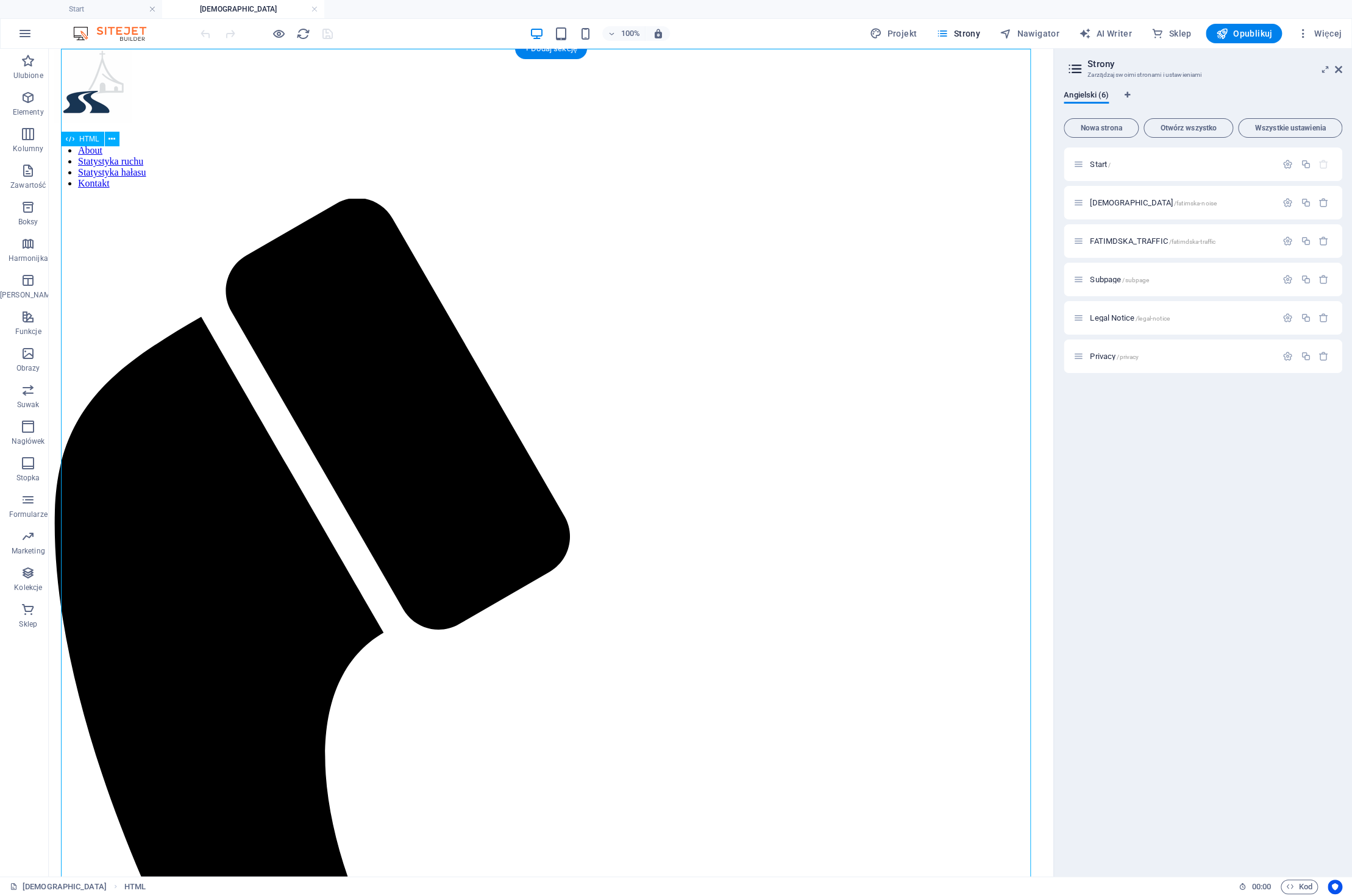
scroll to position [0, 0]
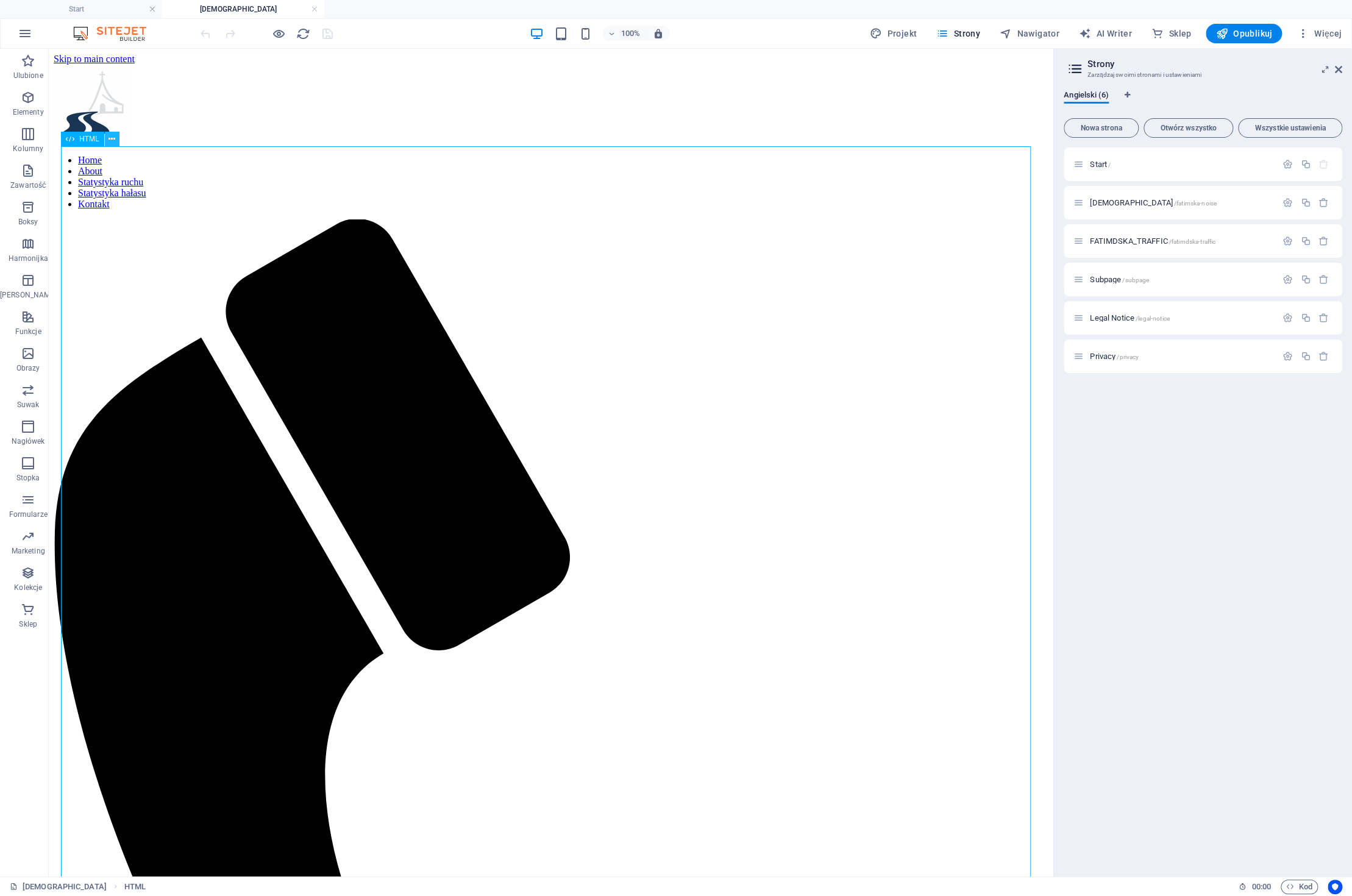
click at [107, 136] on button at bounding box center [112, 139] width 15 height 15
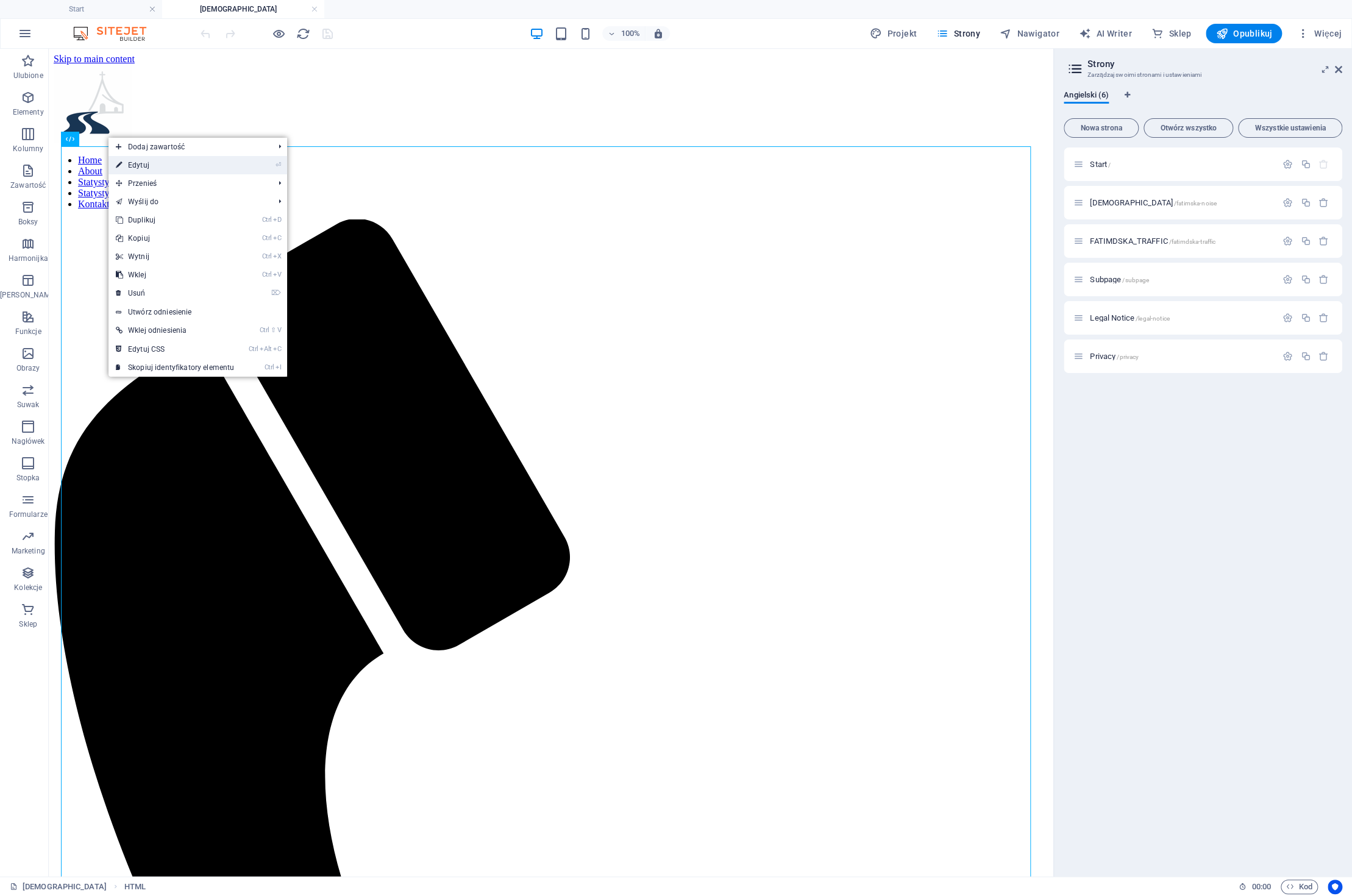
click at [142, 164] on link "⏎ Edytuj" at bounding box center [175, 165] width 133 height 18
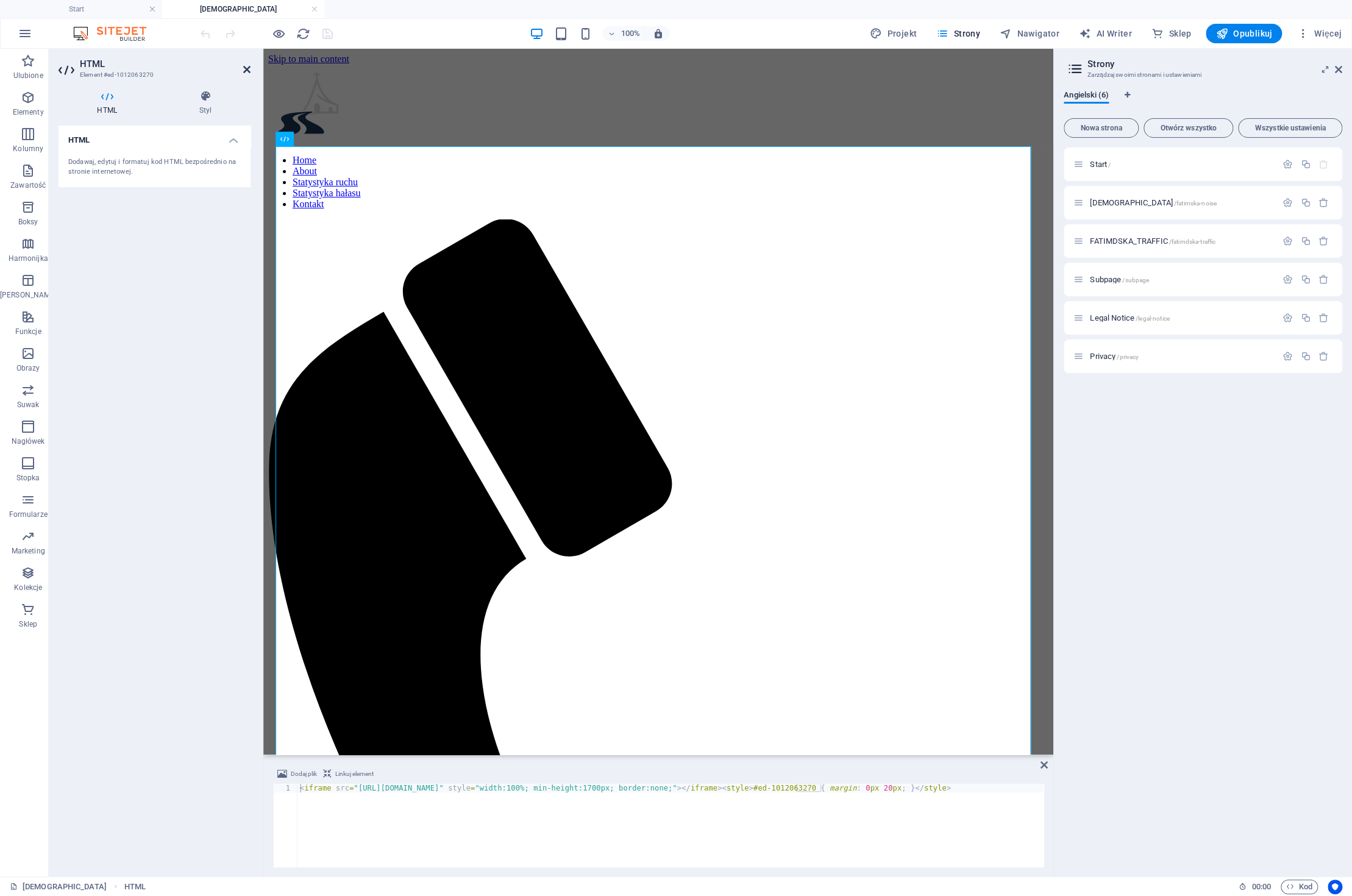
click at [246, 71] on icon at bounding box center [246, 69] width 7 height 10
